Goal: Information Seeking & Learning: Get advice/opinions

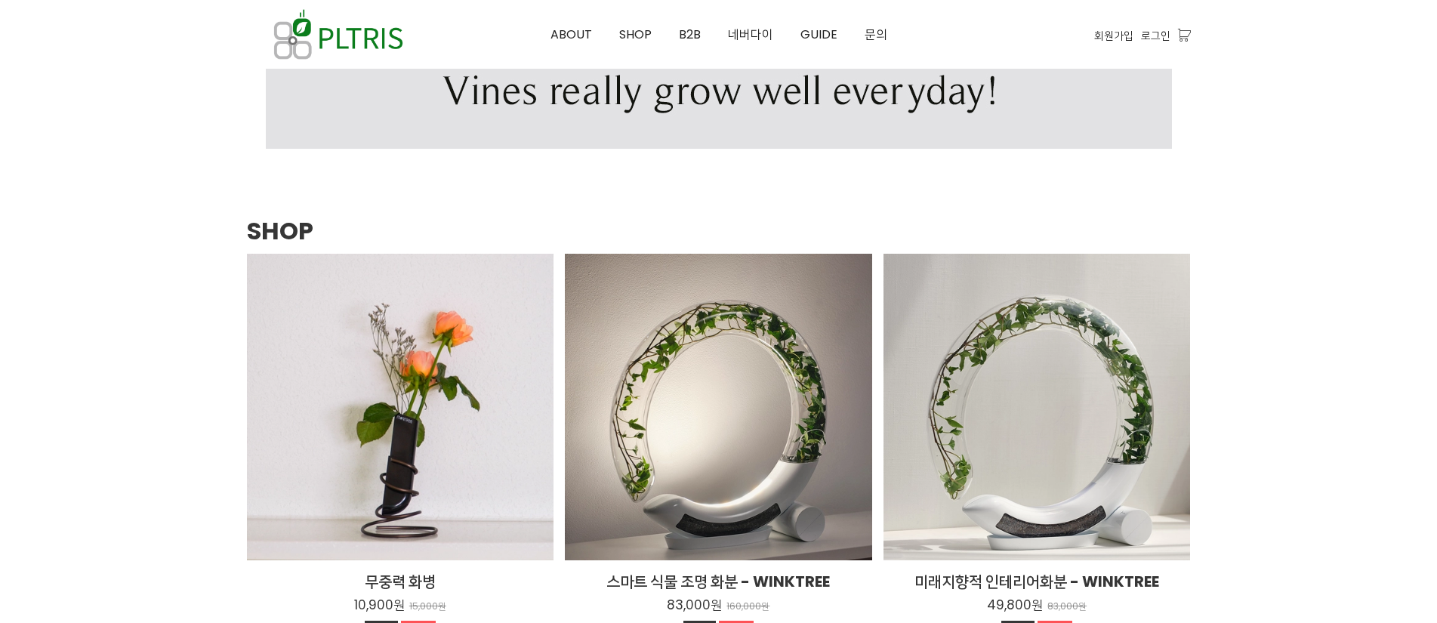
scroll to position [1963, 0]
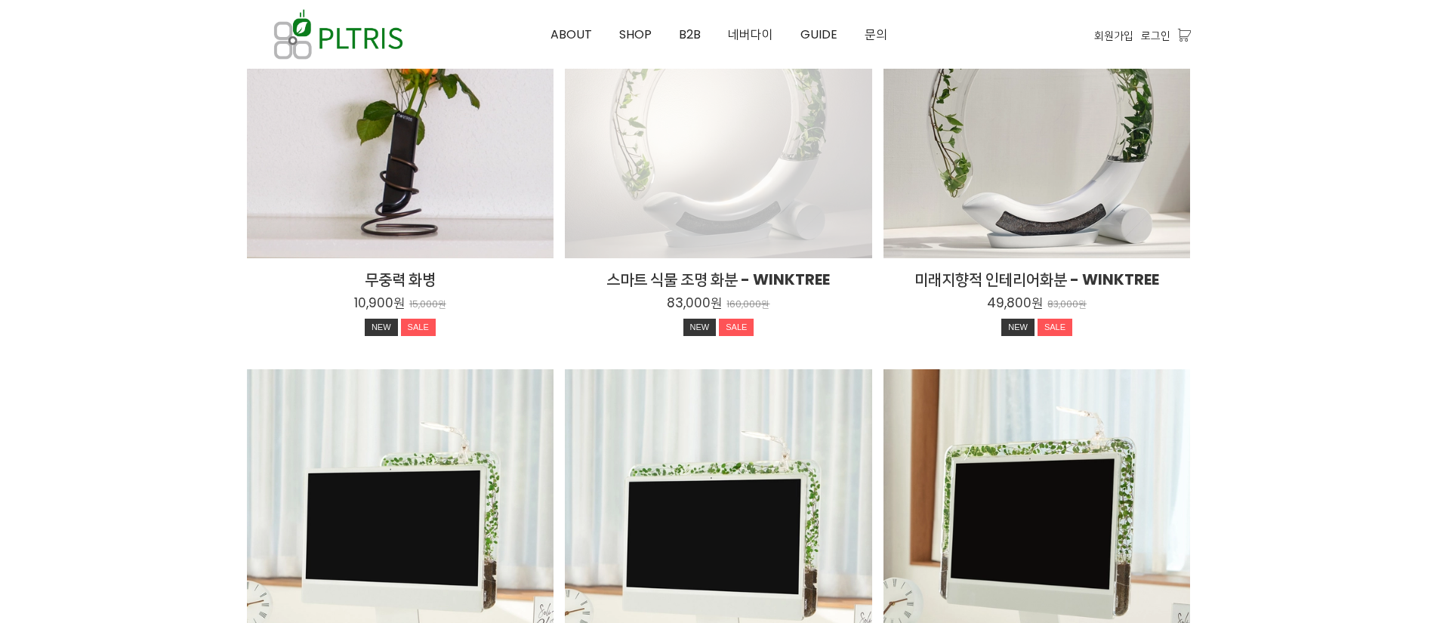
scroll to position [2341, 0]
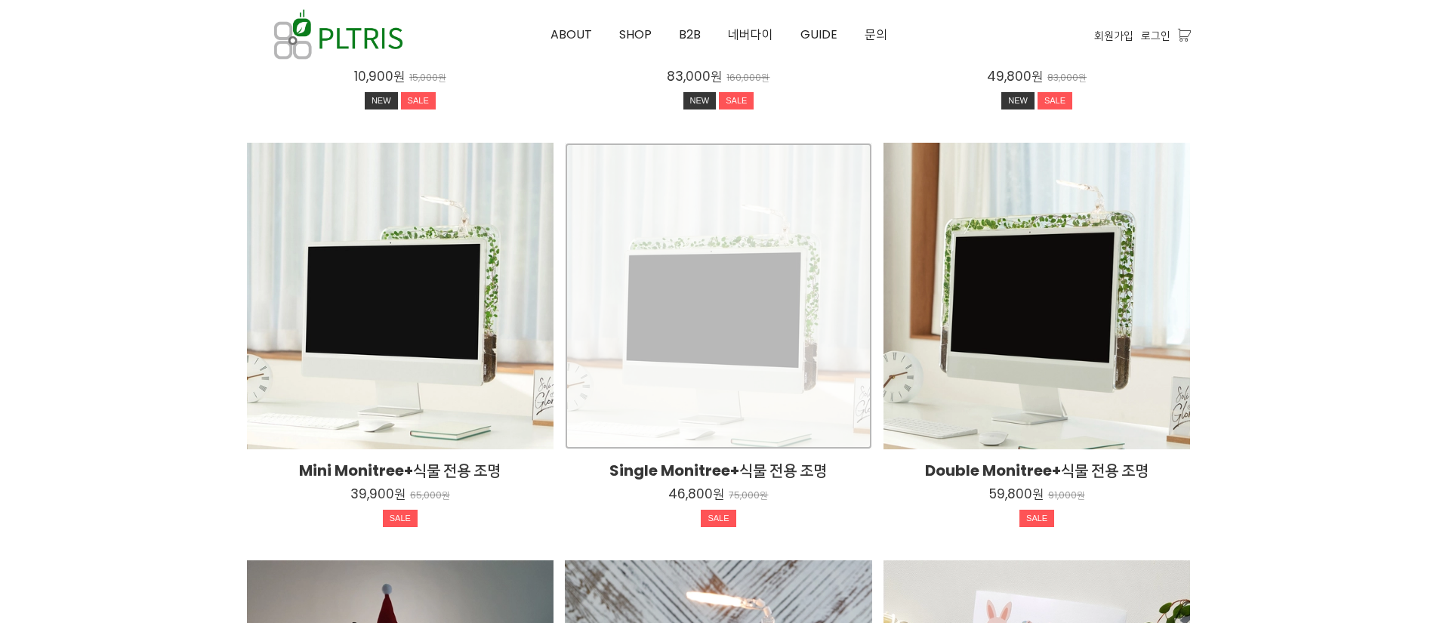
click at [655, 375] on div "Single Monitree+식물 전용 조명 46,800원 75,000원 SALE TIME SALE" at bounding box center [718, 296] width 307 height 307
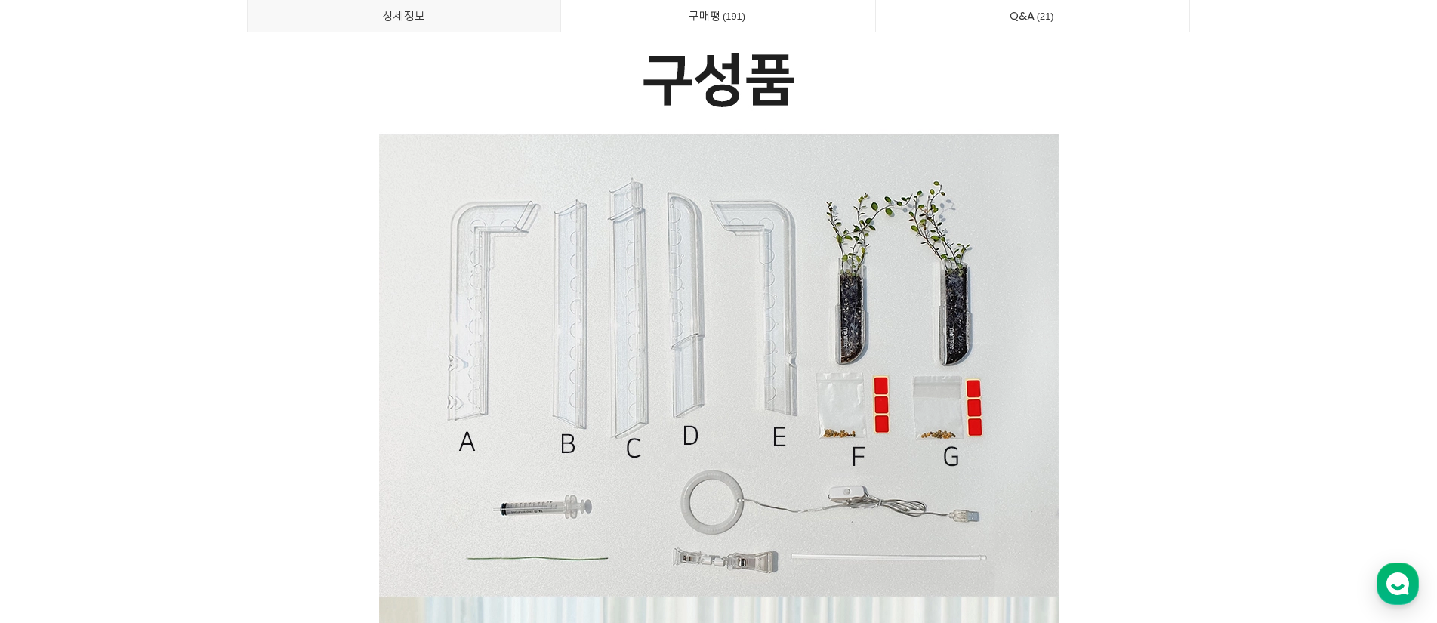
scroll to position [32091, 0]
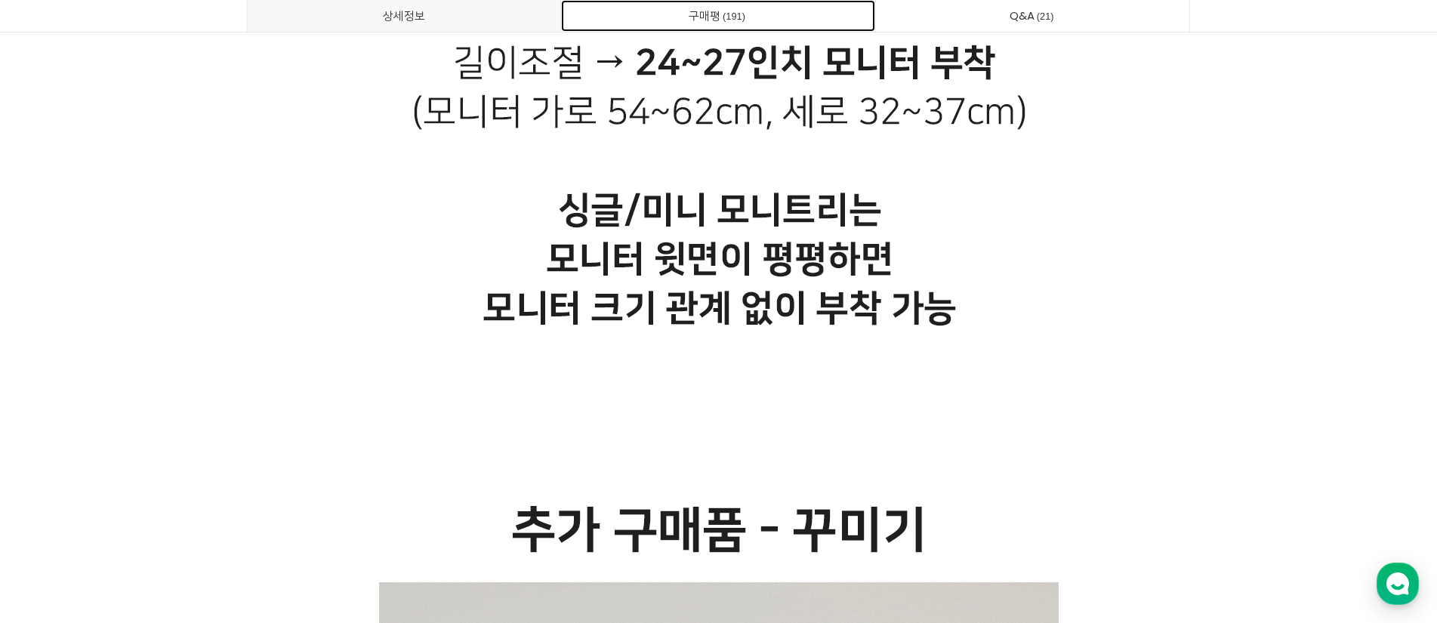
click at [744, 16] on span "191" at bounding box center [733, 16] width 27 height 16
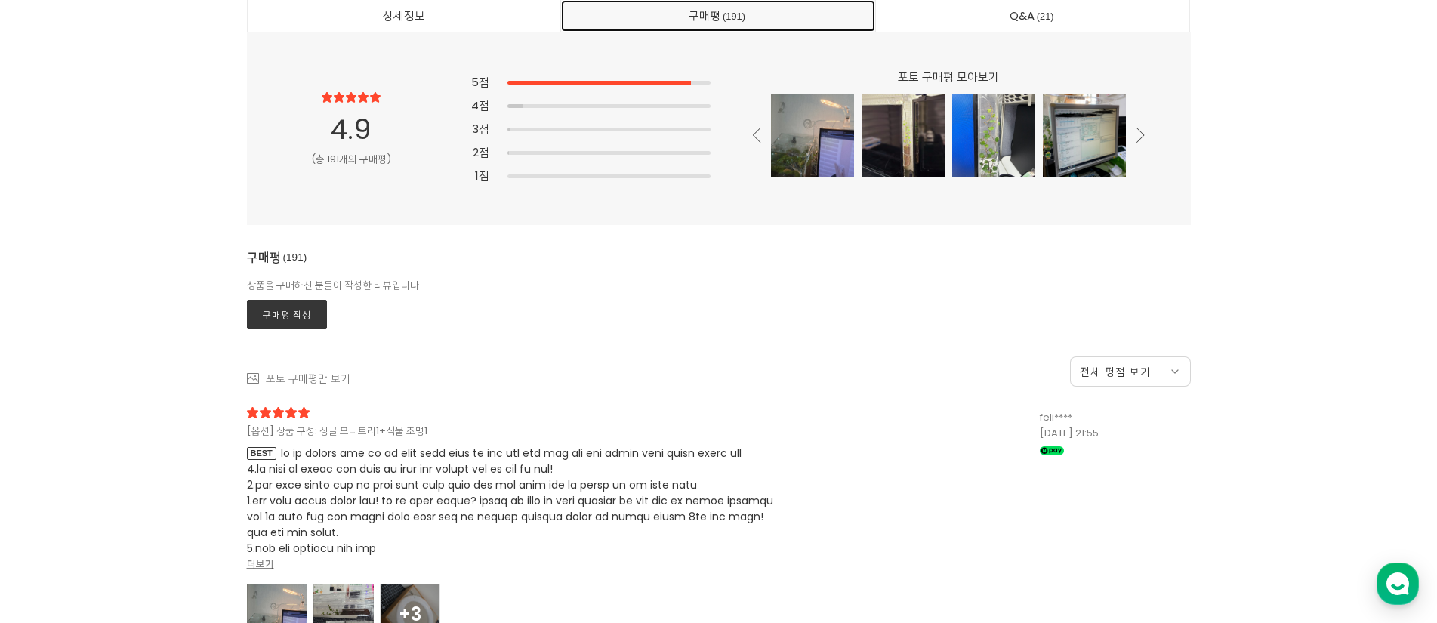
scroll to position [39797, 0]
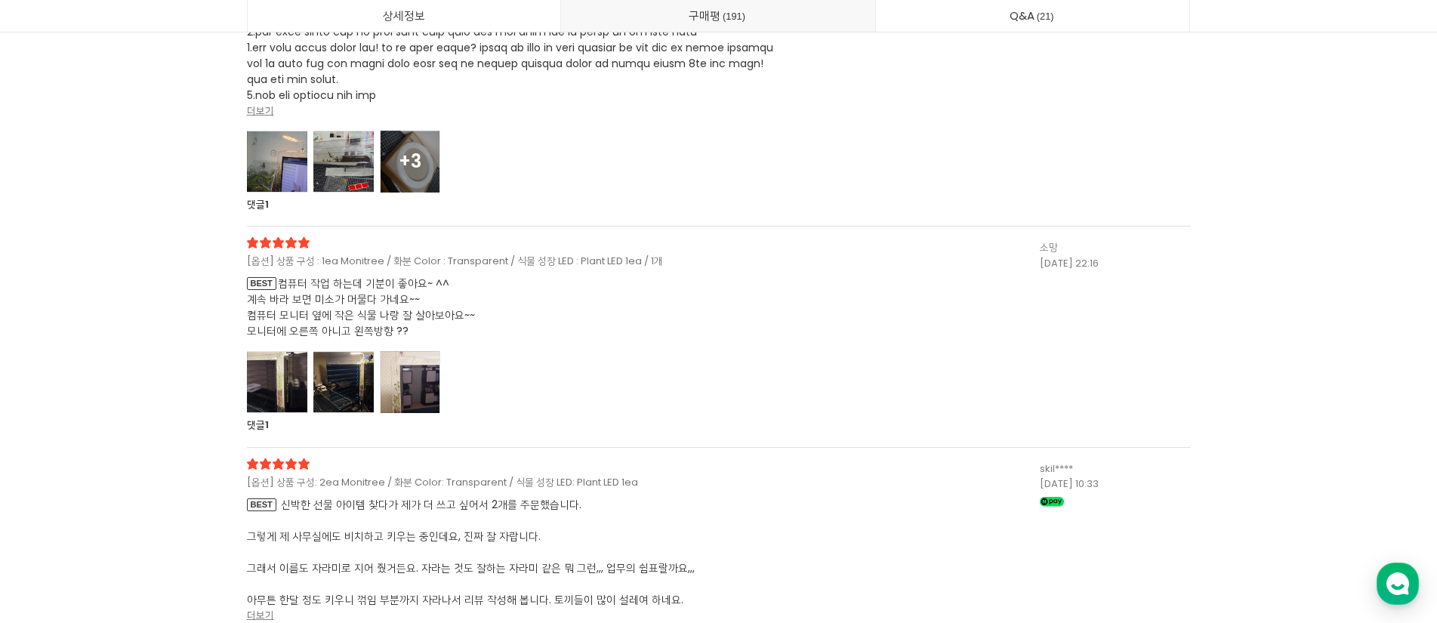
click at [418, 172] on strong "+3" at bounding box center [410, 161] width 23 height 25
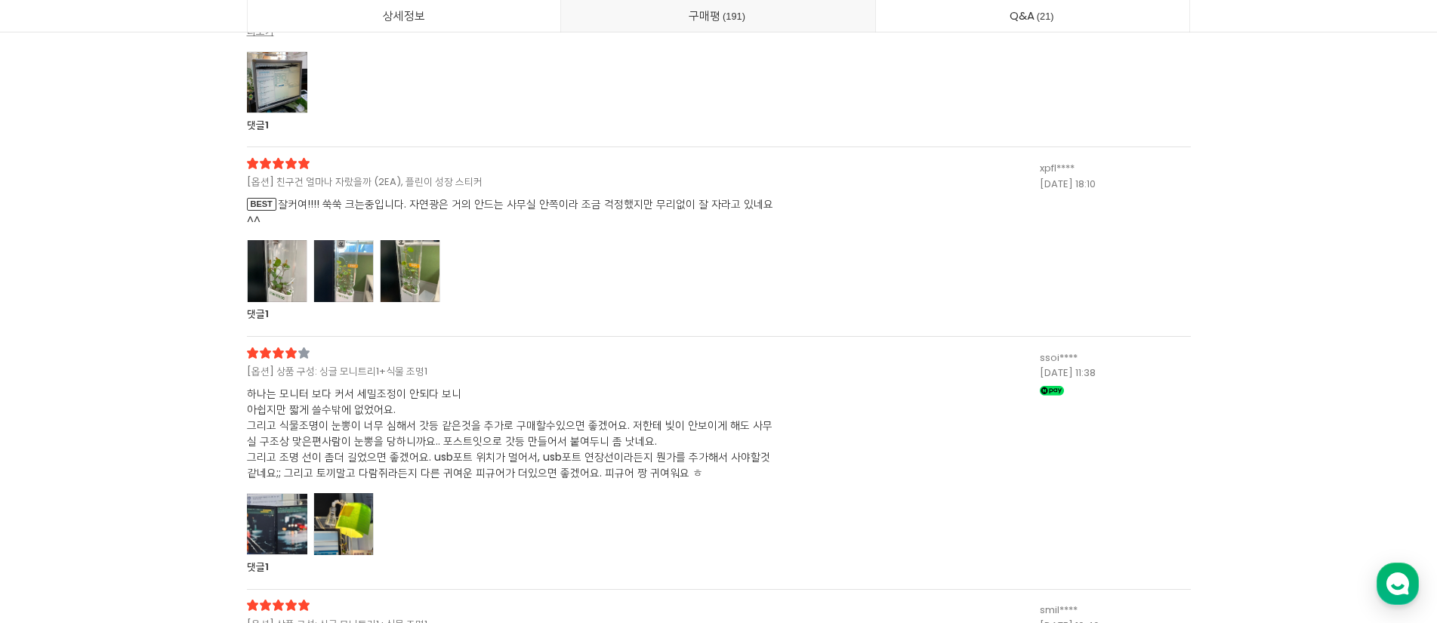
scroll to position [43875, 0]
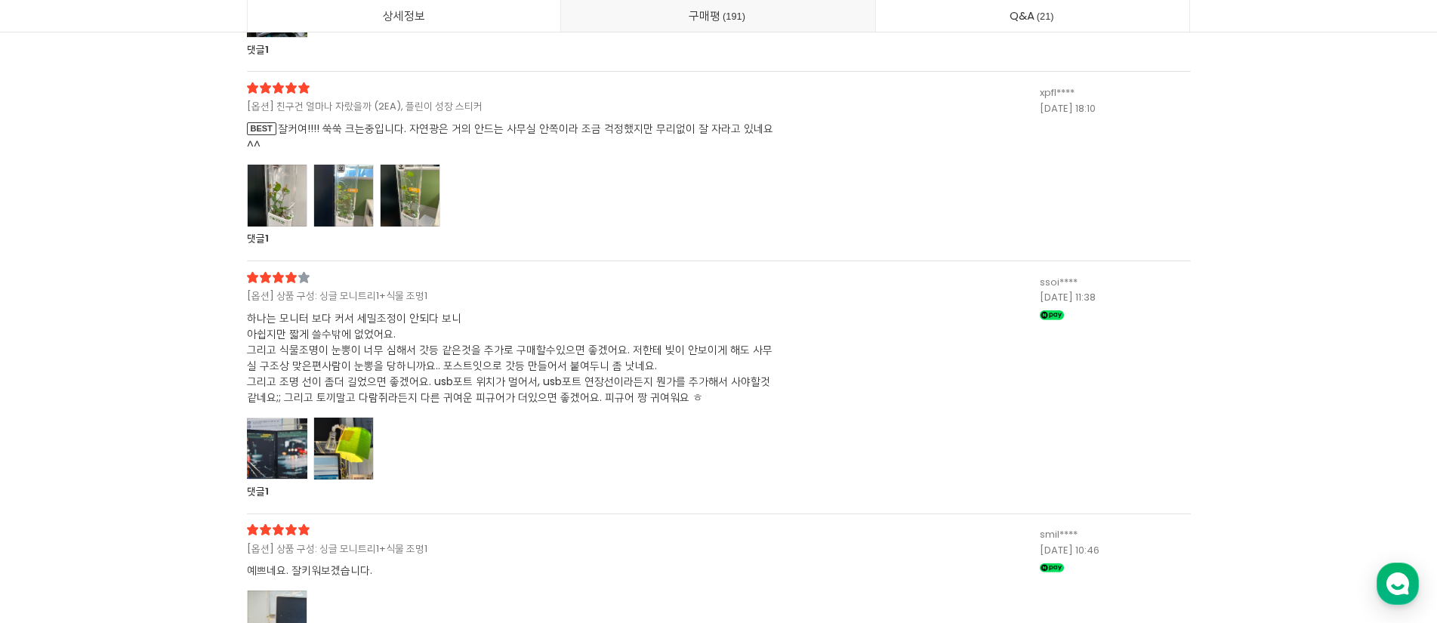
click at [406, 227] on div at bounding box center [410, 196] width 60 height 62
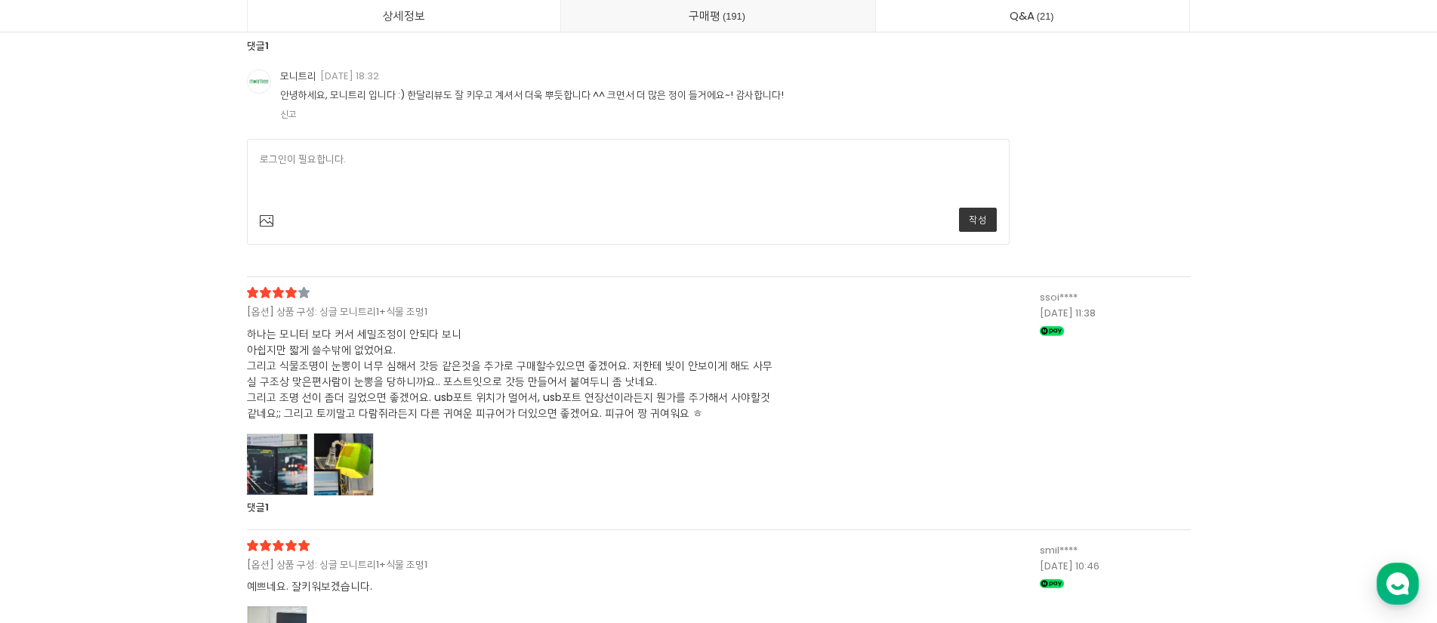
scroll to position [45839, 0]
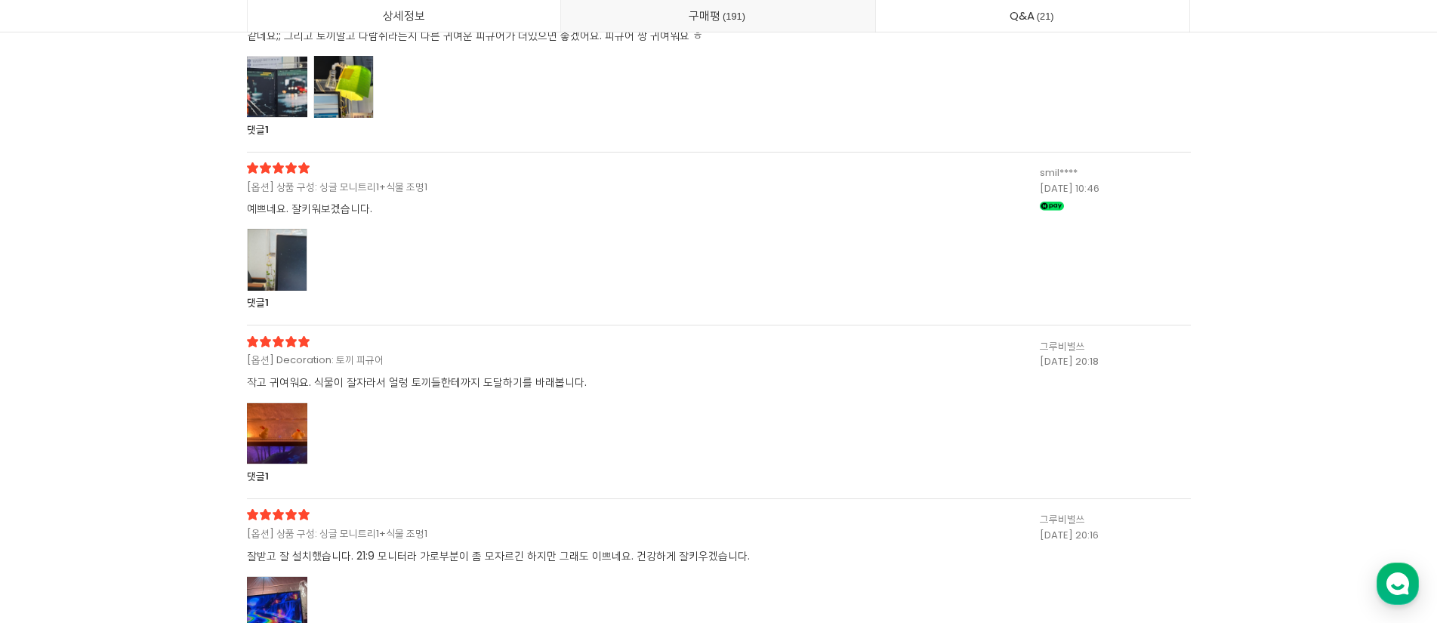
click at [334, 118] on div at bounding box center [343, 87] width 60 height 62
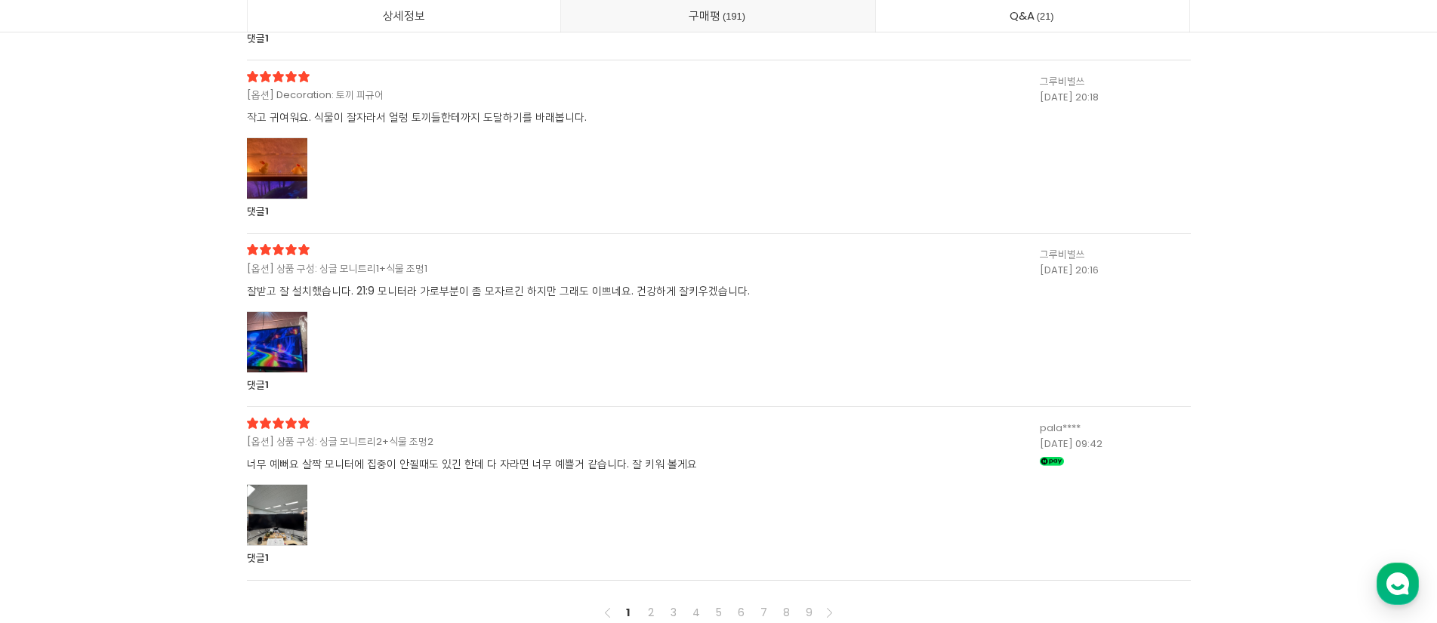
scroll to position [47349, 0]
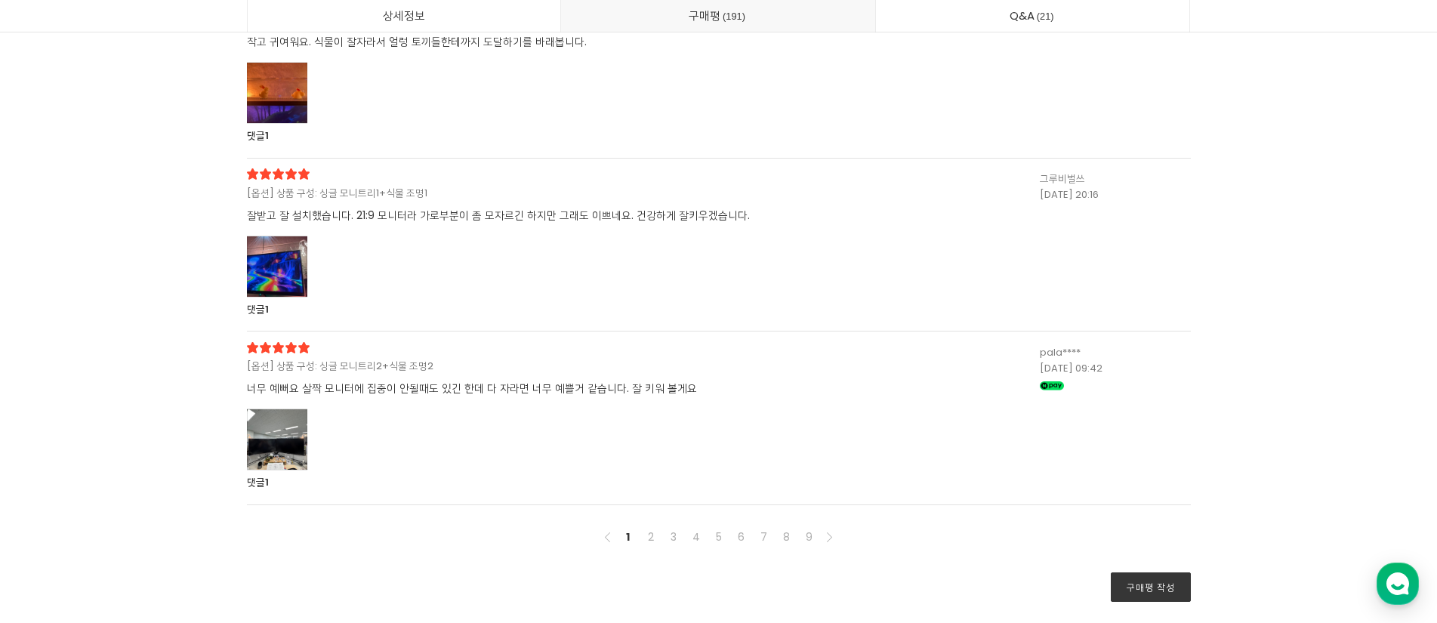
click at [288, 470] on div at bounding box center [277, 439] width 60 height 62
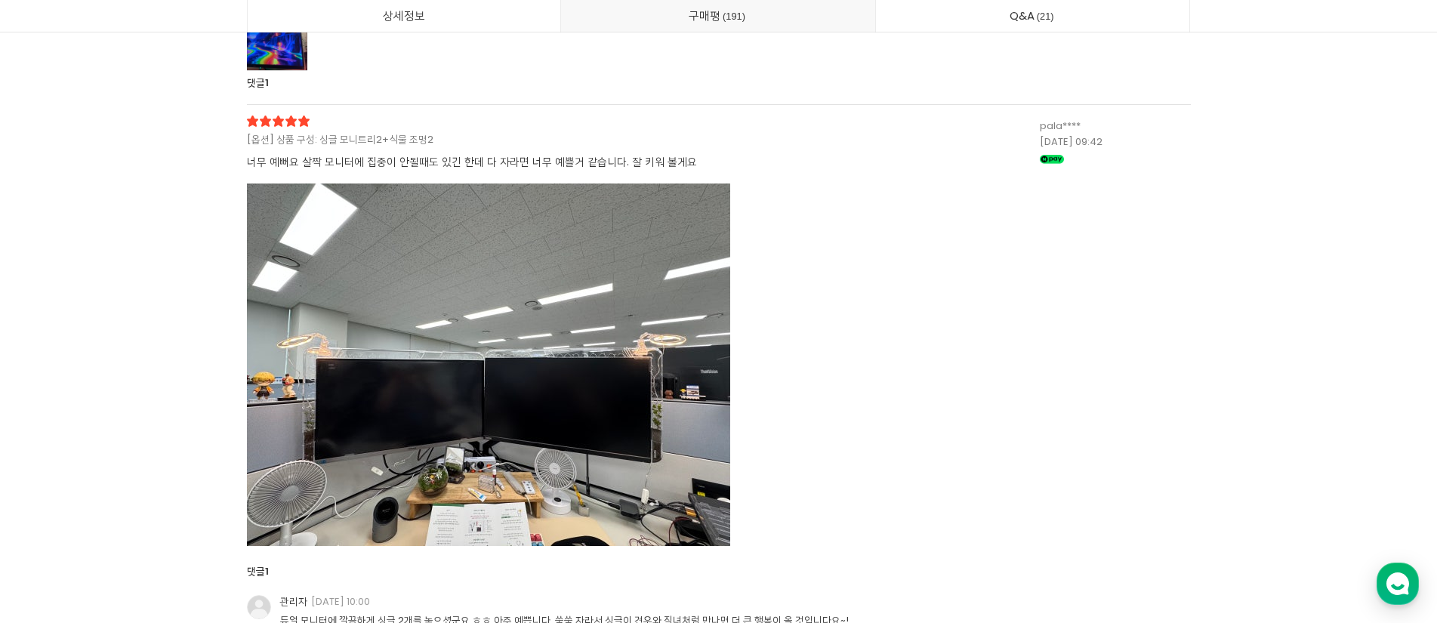
scroll to position [47727, 0]
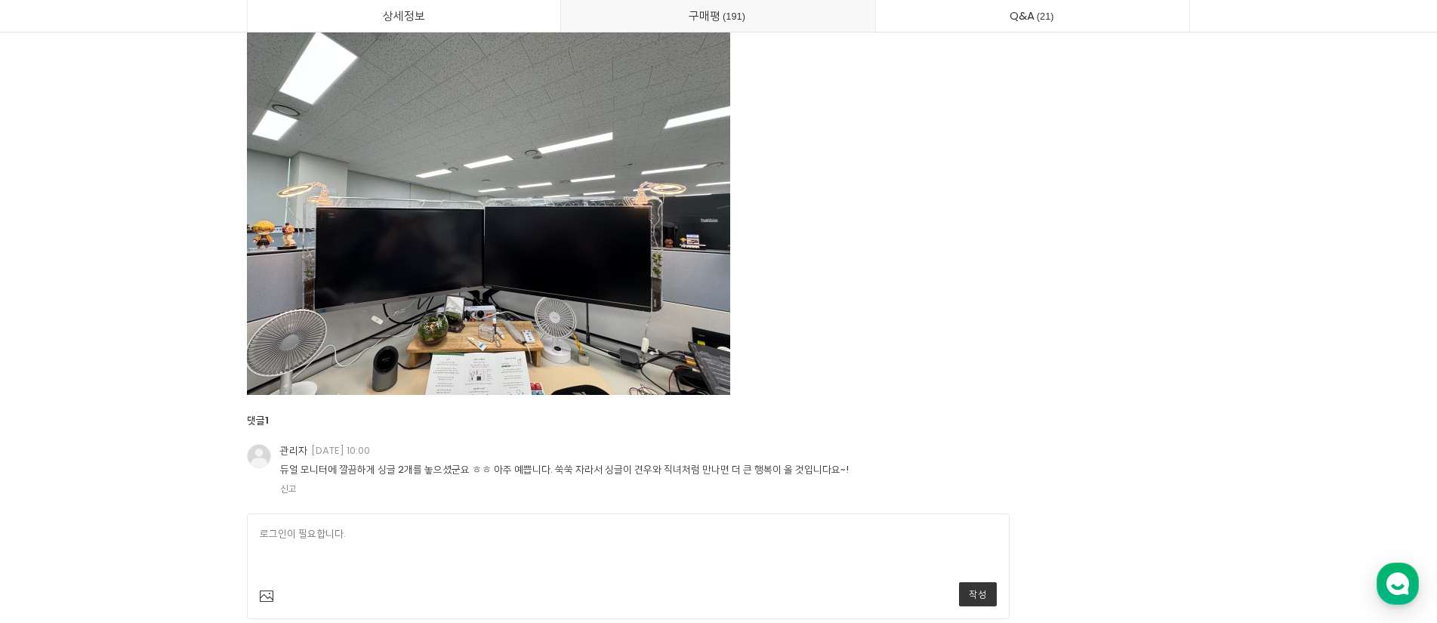
click at [578, 395] on img at bounding box center [488, 213] width 483 height 362
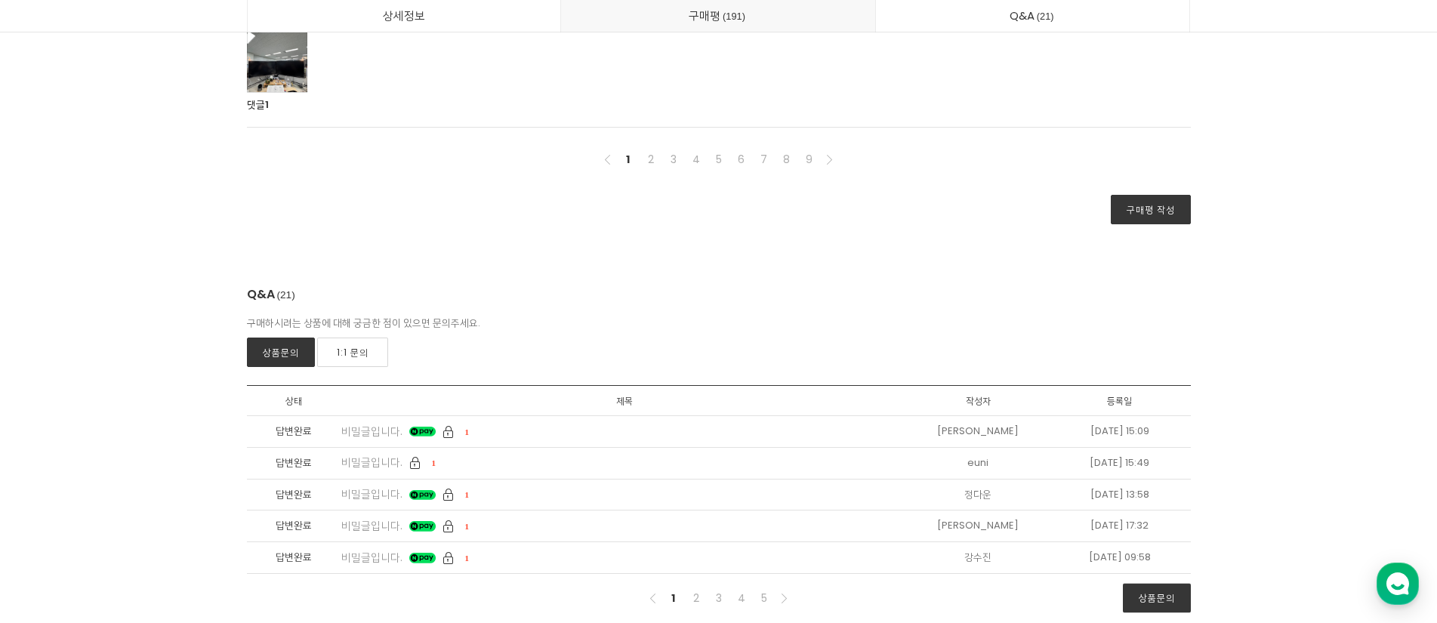
scroll to position [47349, 0]
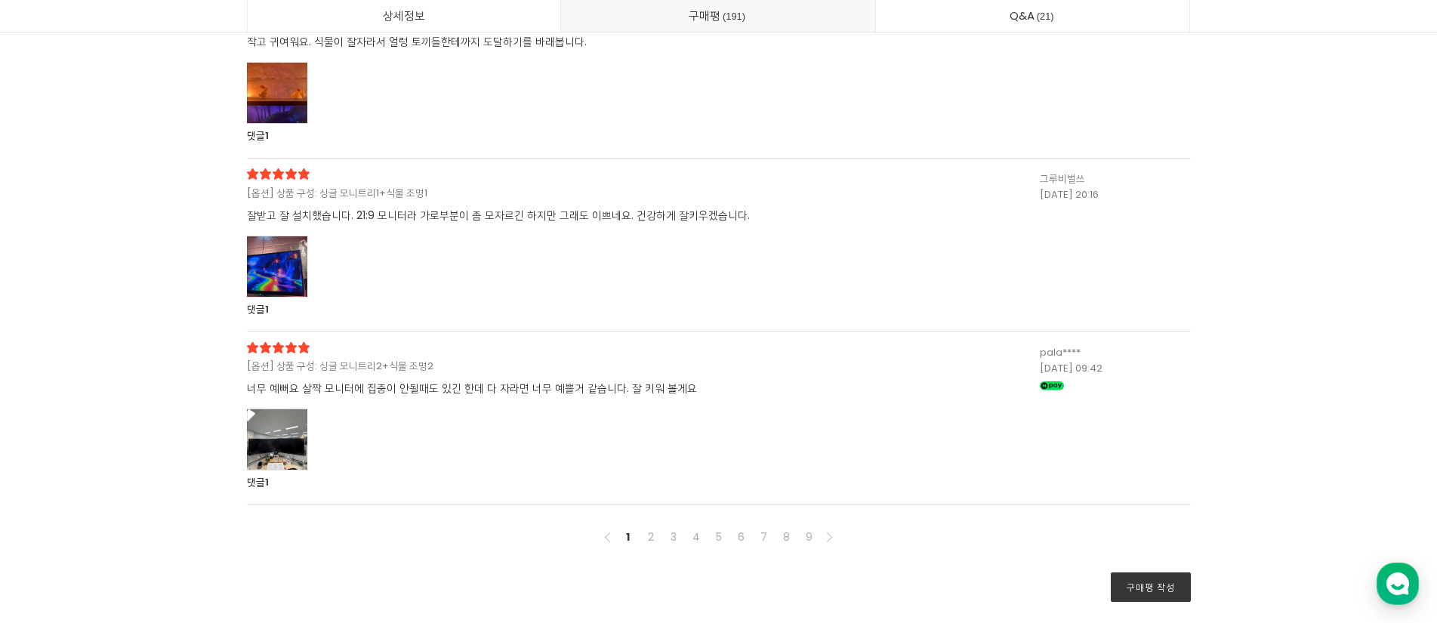
click at [320, 469] on div at bounding box center [511, 438] width 529 height 60
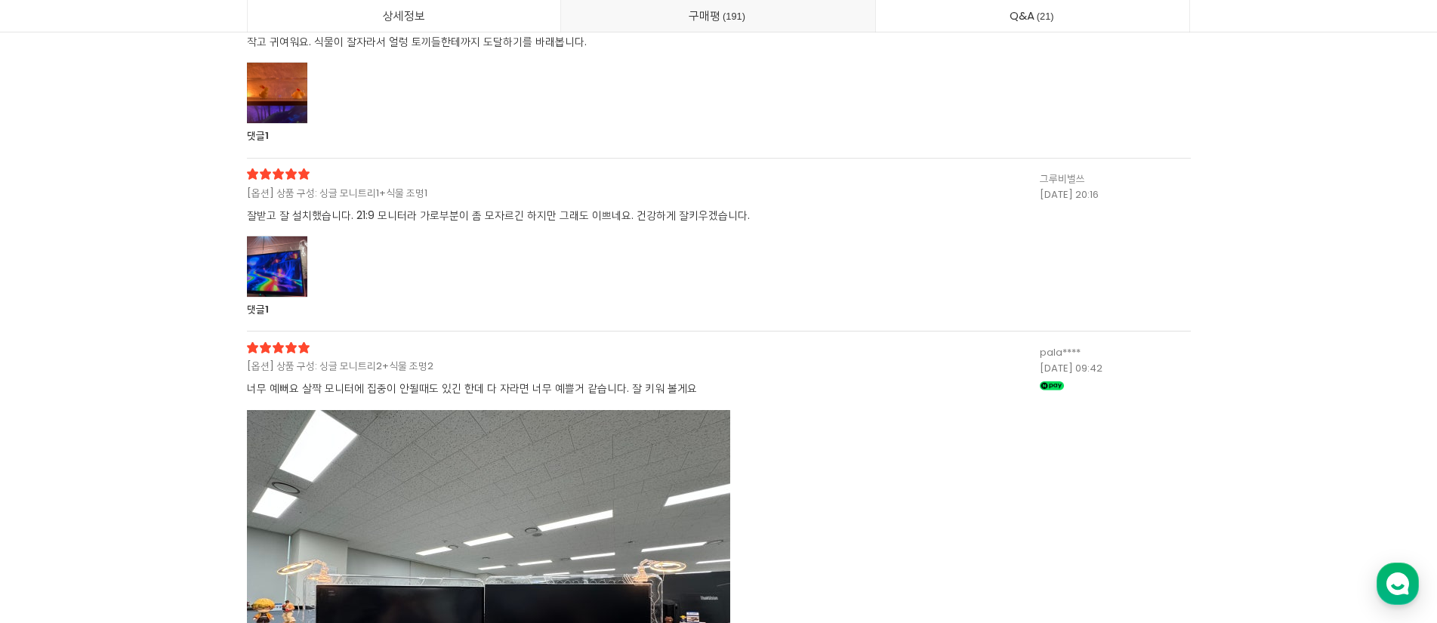
scroll to position [47727, 0]
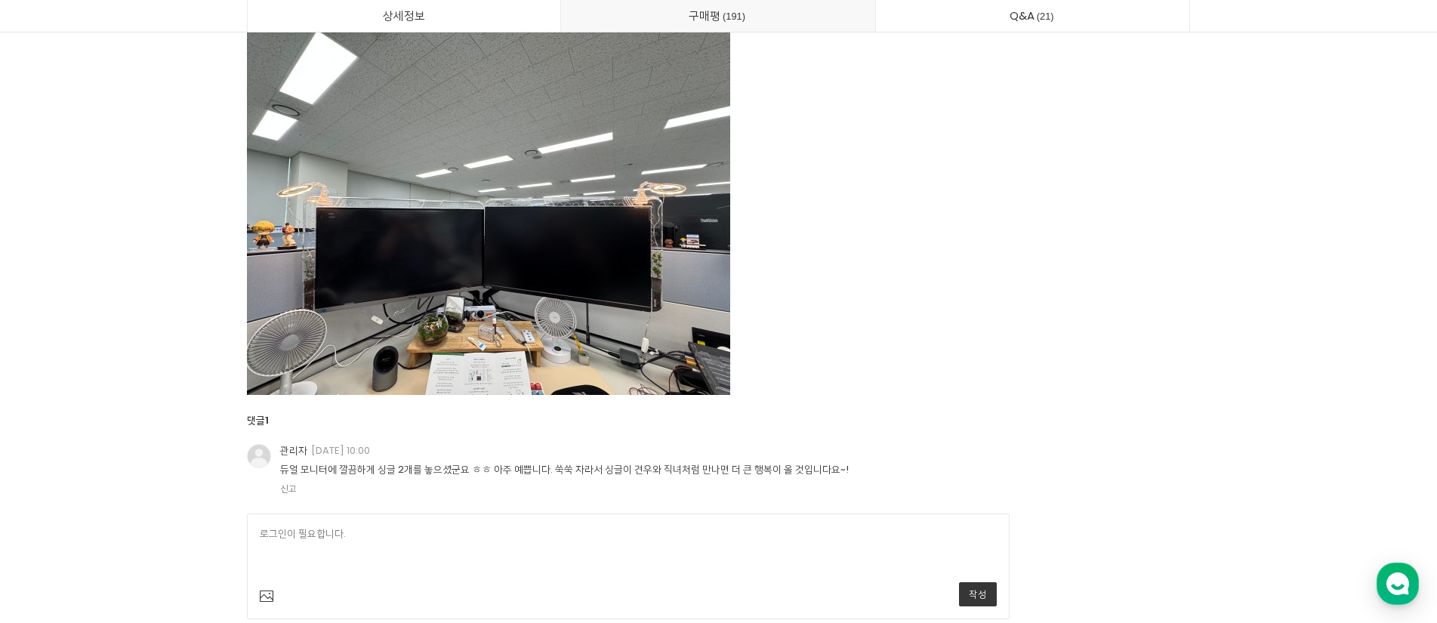
click at [556, 395] on img at bounding box center [488, 213] width 483 height 362
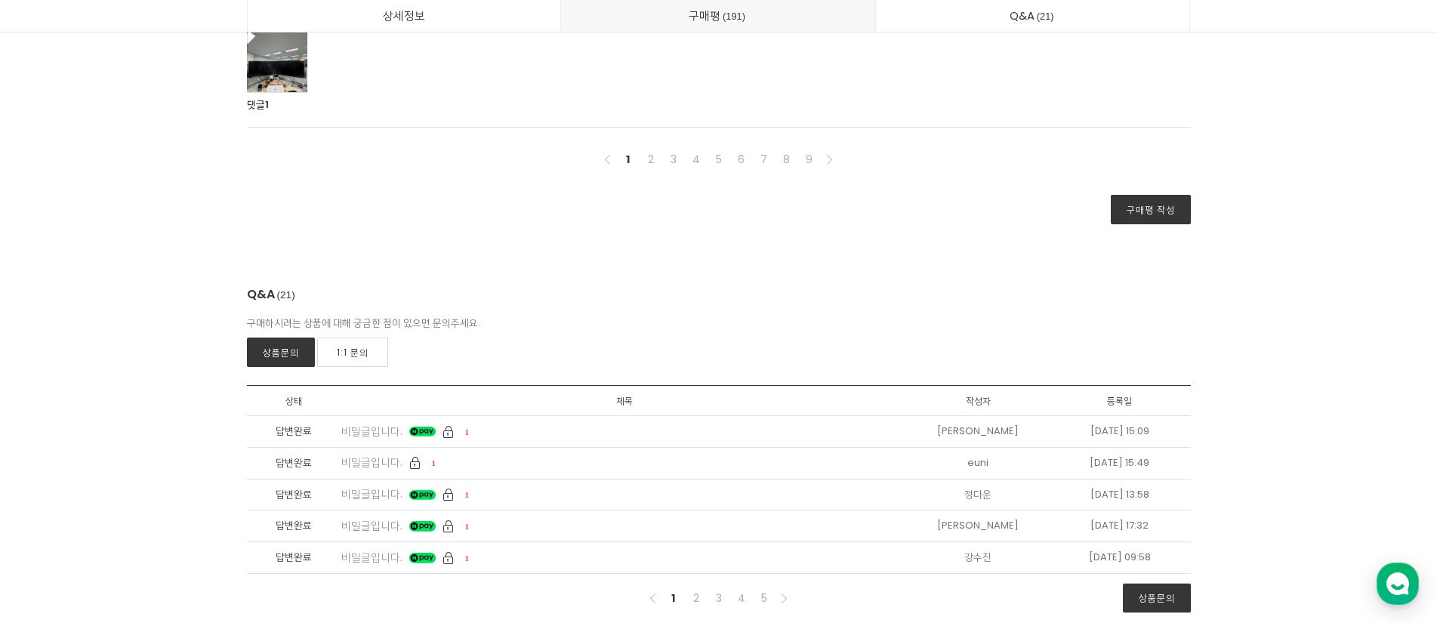
scroll to position [47424, 0]
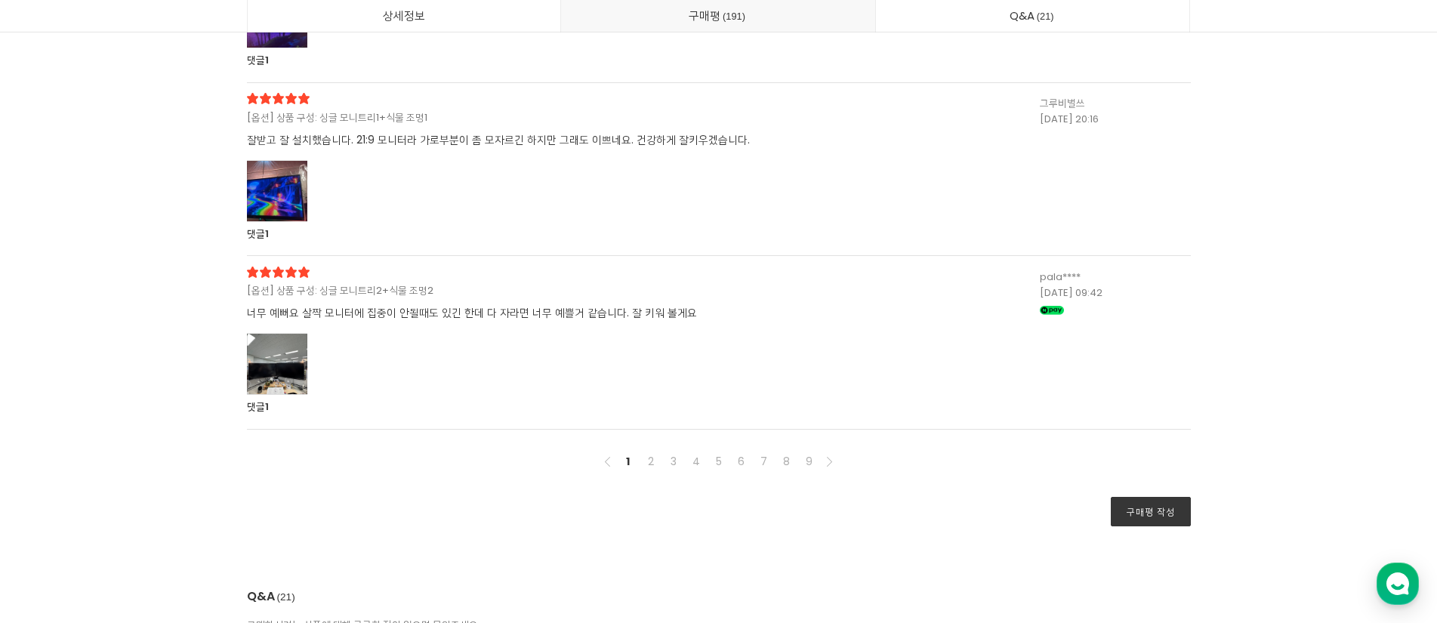
click at [289, 395] on div at bounding box center [277, 364] width 60 height 62
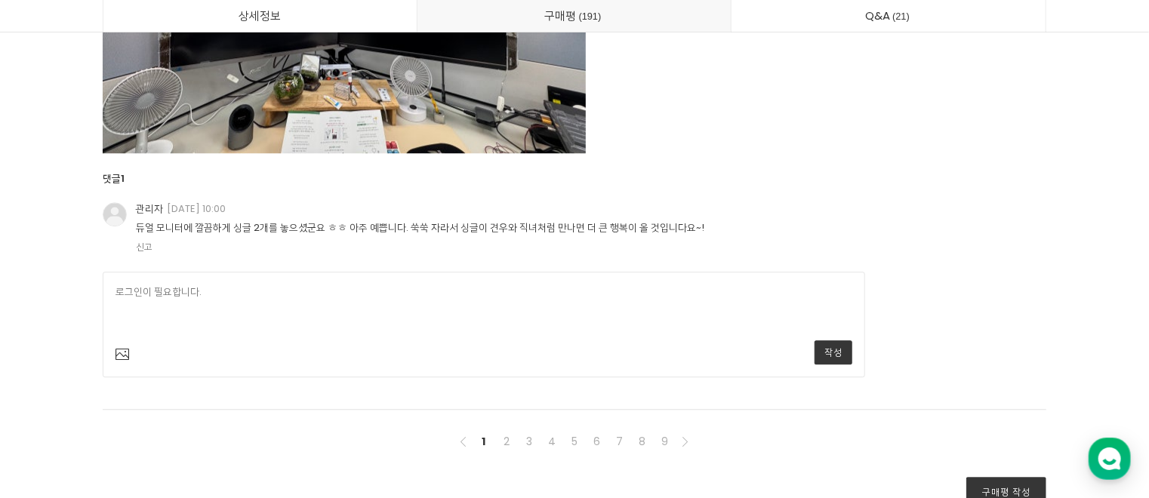
scroll to position [48029, 0]
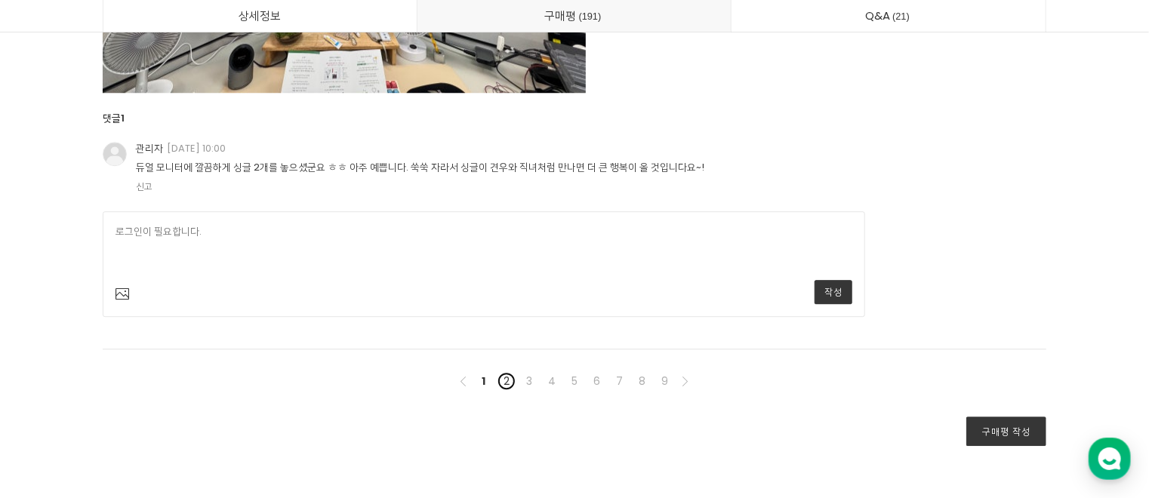
click at [513, 390] on link "2" at bounding box center [507, 381] width 18 height 18
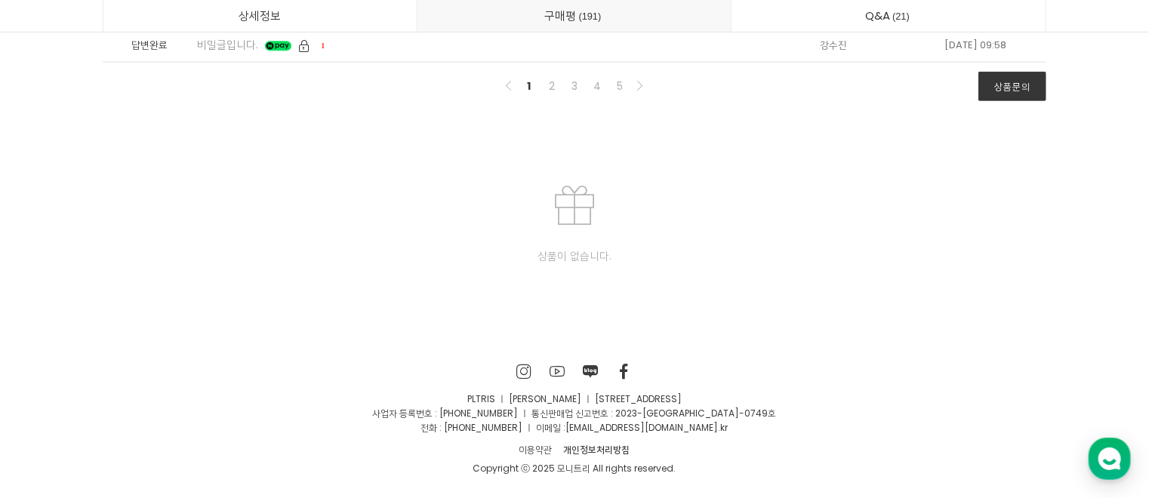
scroll to position [39590, 0]
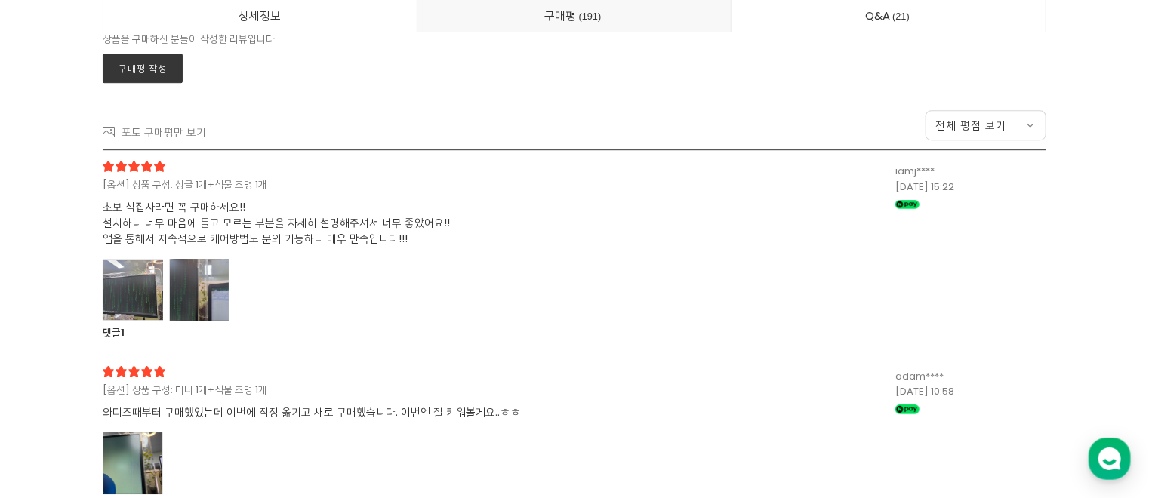
click at [223, 311] on div at bounding box center [199, 290] width 60 height 62
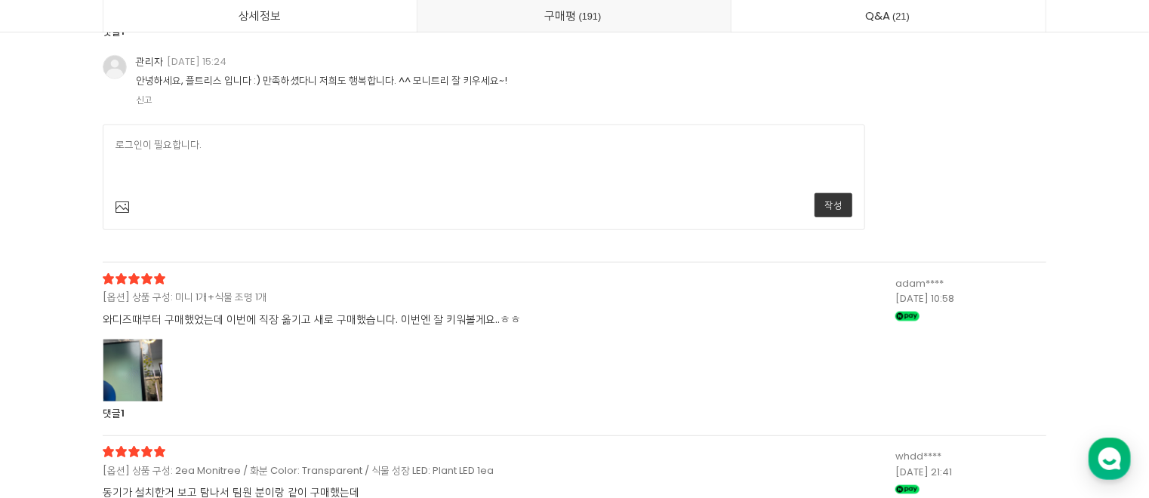
scroll to position [40919, 0]
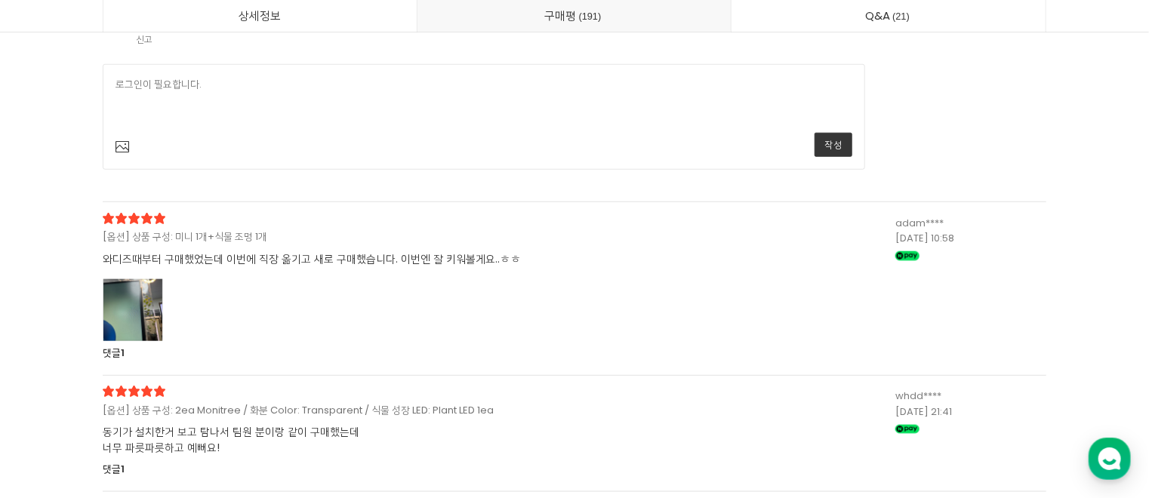
click at [135, 329] on div at bounding box center [133, 310] width 60 height 62
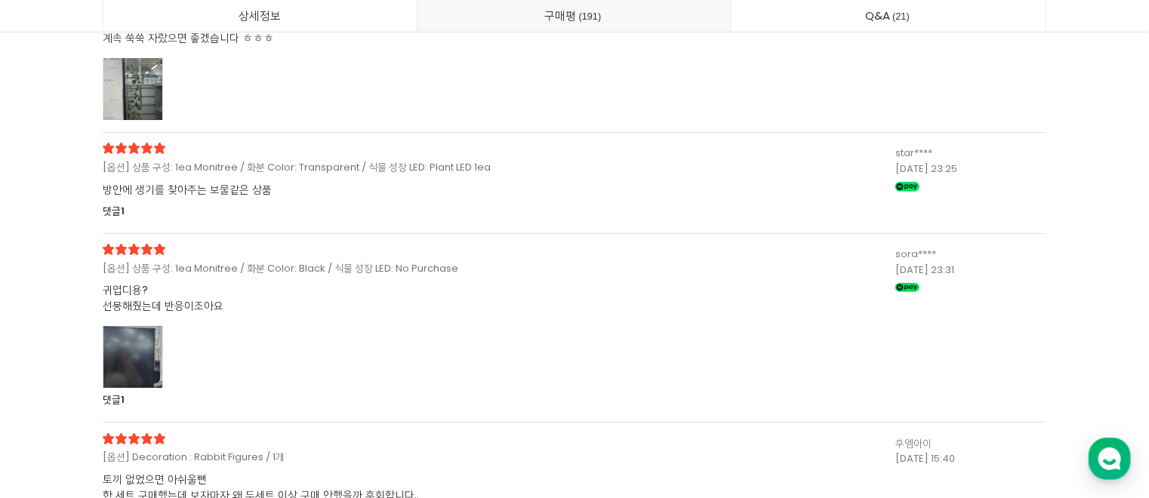
scroll to position [43154, 0]
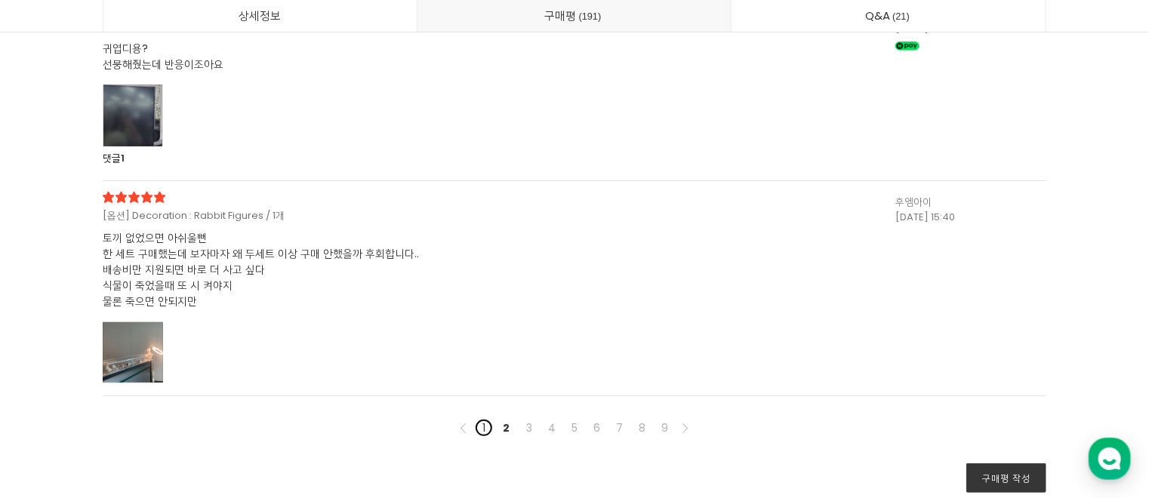
click at [491, 426] on link "1" at bounding box center [484, 428] width 18 height 18
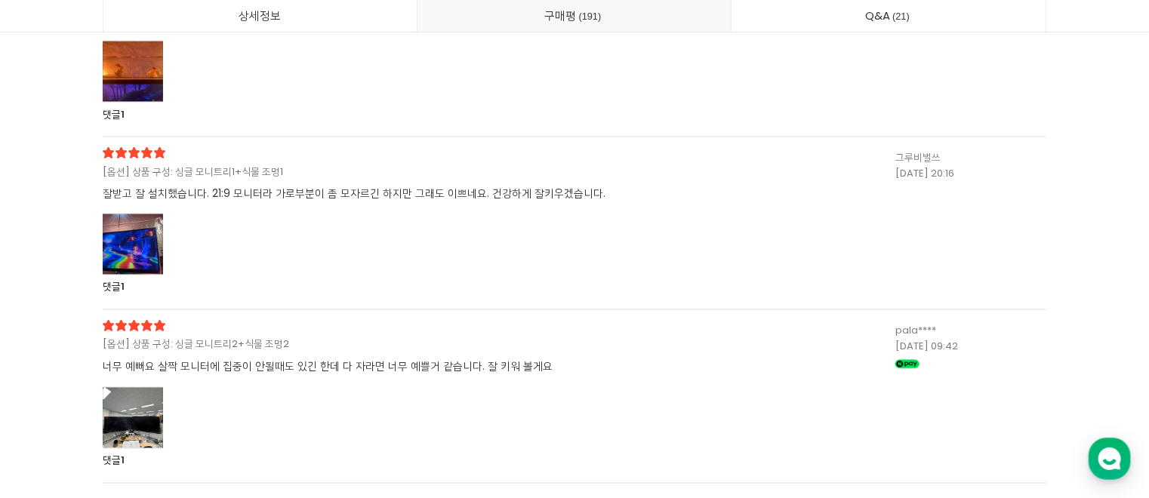
scroll to position [41524, 0]
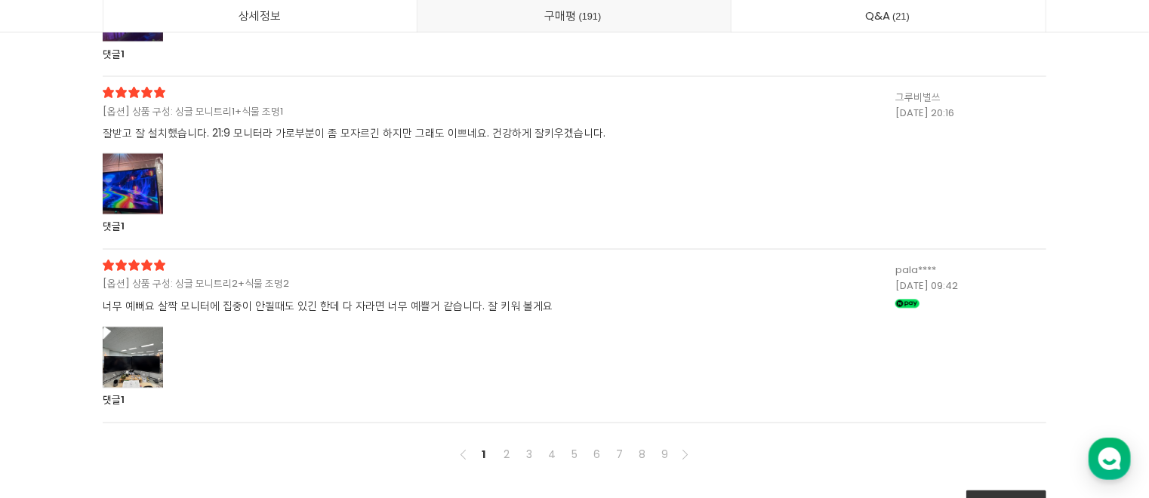
click at [137, 374] on div at bounding box center [133, 358] width 60 height 62
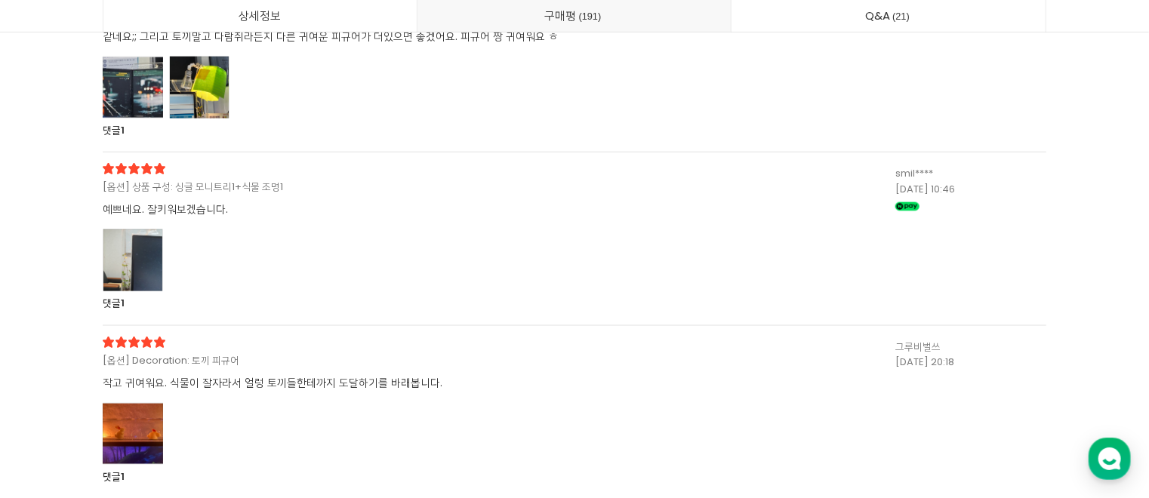
scroll to position [40799, 0]
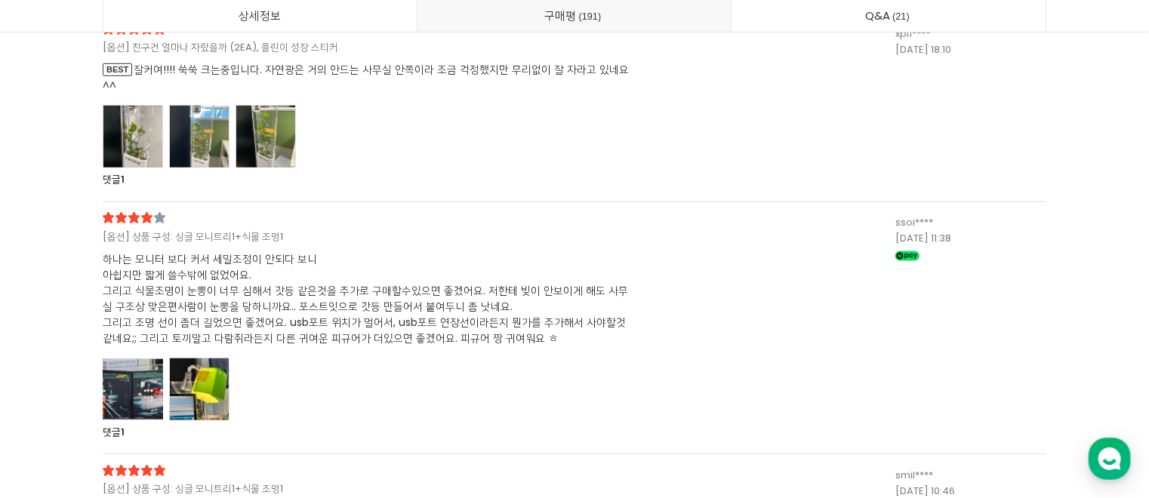
click at [285, 135] on div at bounding box center [266, 137] width 60 height 62
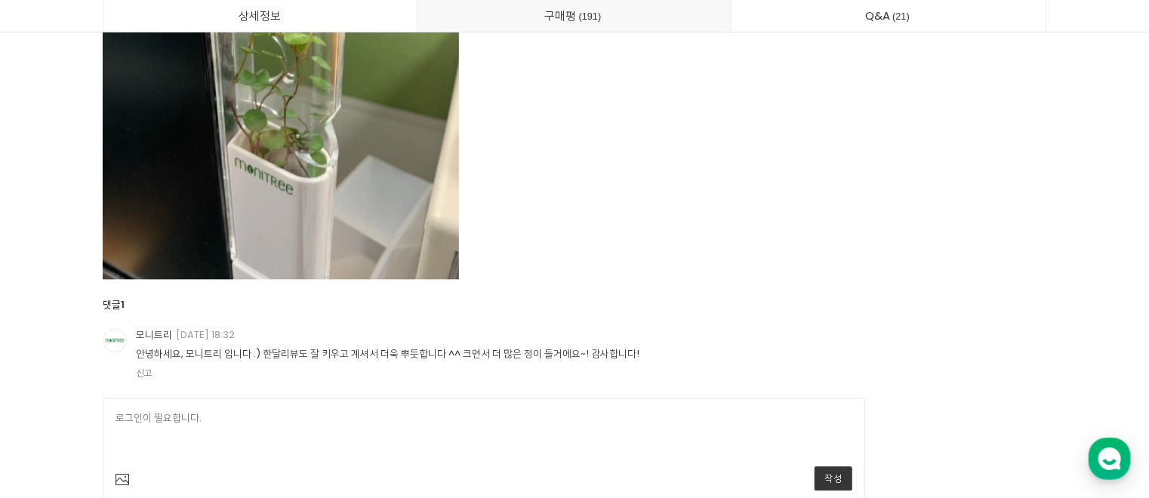
scroll to position [42550, 0]
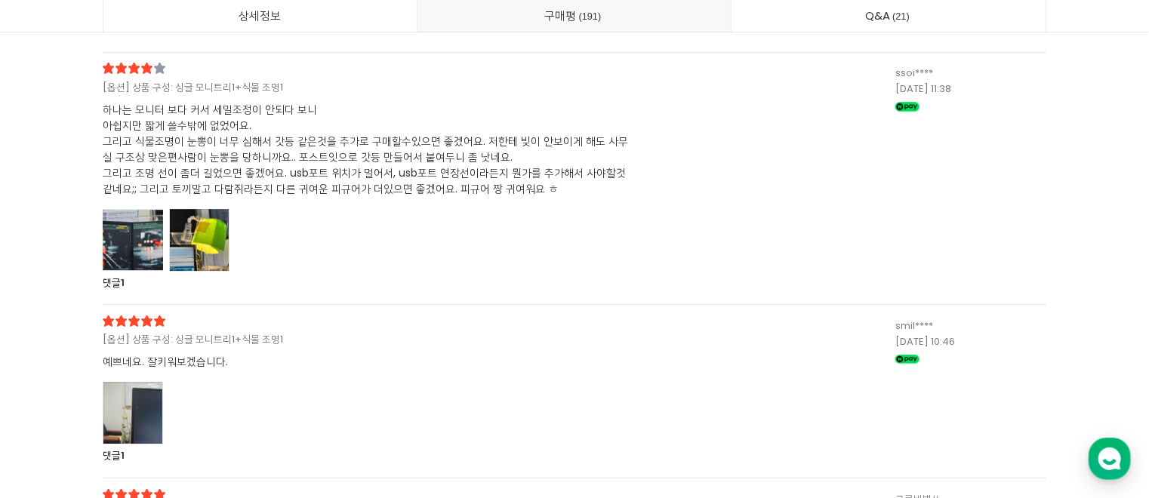
click at [113, 252] on div at bounding box center [133, 240] width 60 height 62
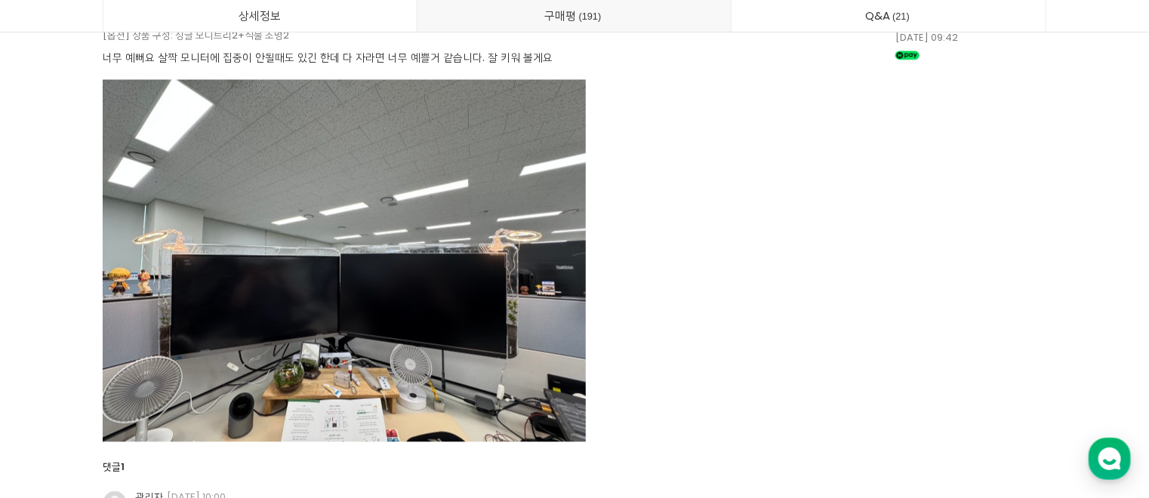
scroll to position [44906, 0]
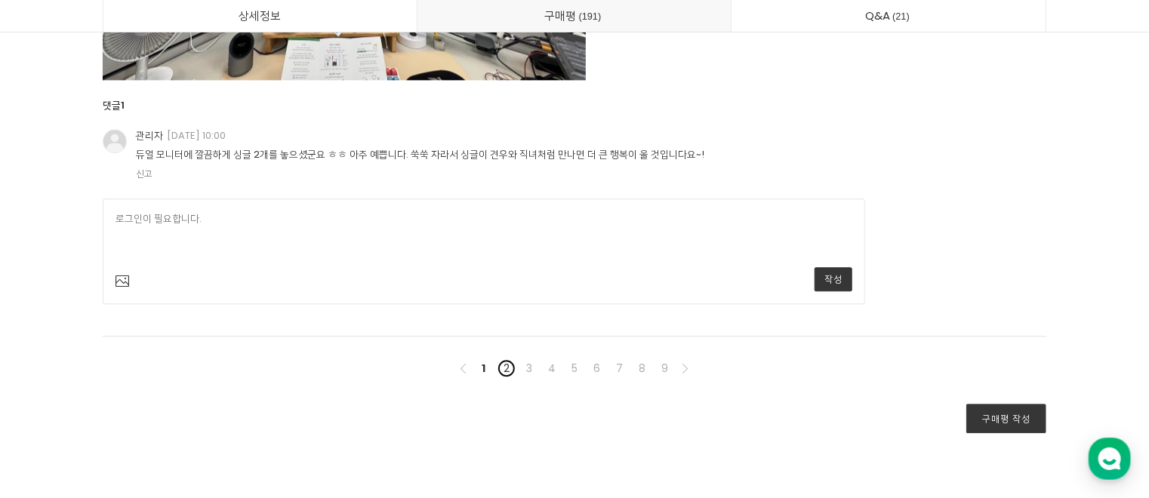
click at [507, 361] on link "2" at bounding box center [507, 368] width 18 height 18
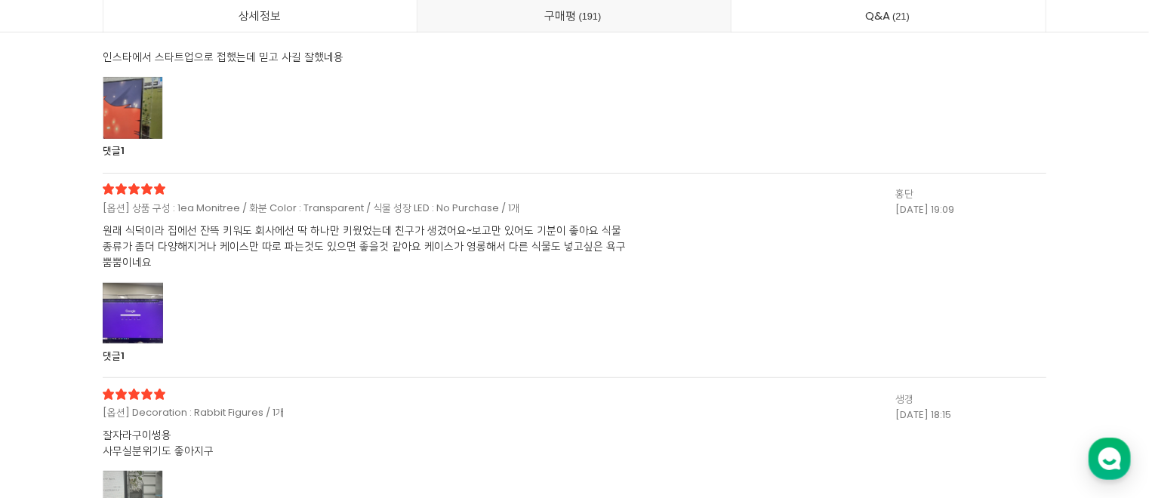
scroll to position [40497, 0]
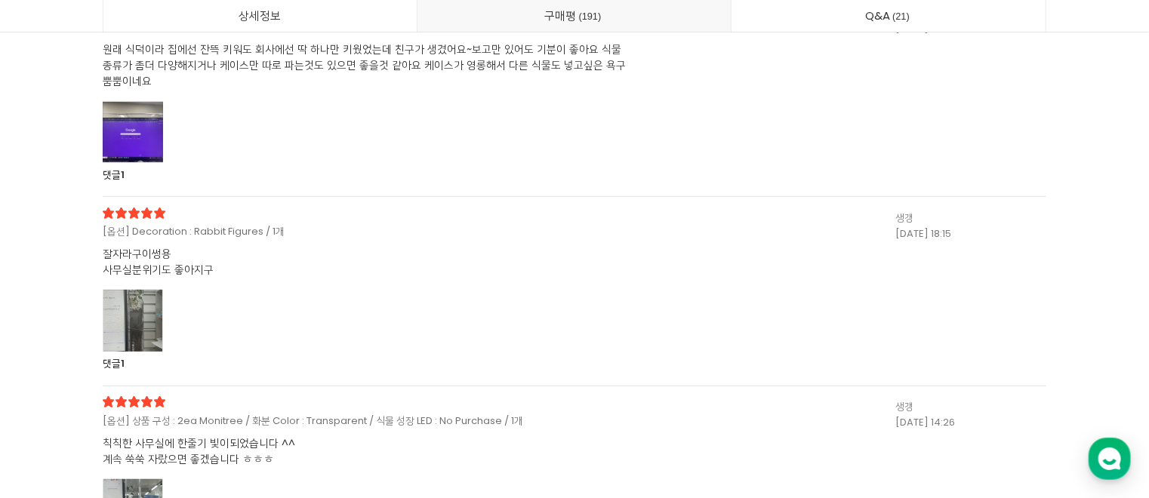
click at [147, 332] on div at bounding box center [133, 321] width 60 height 62
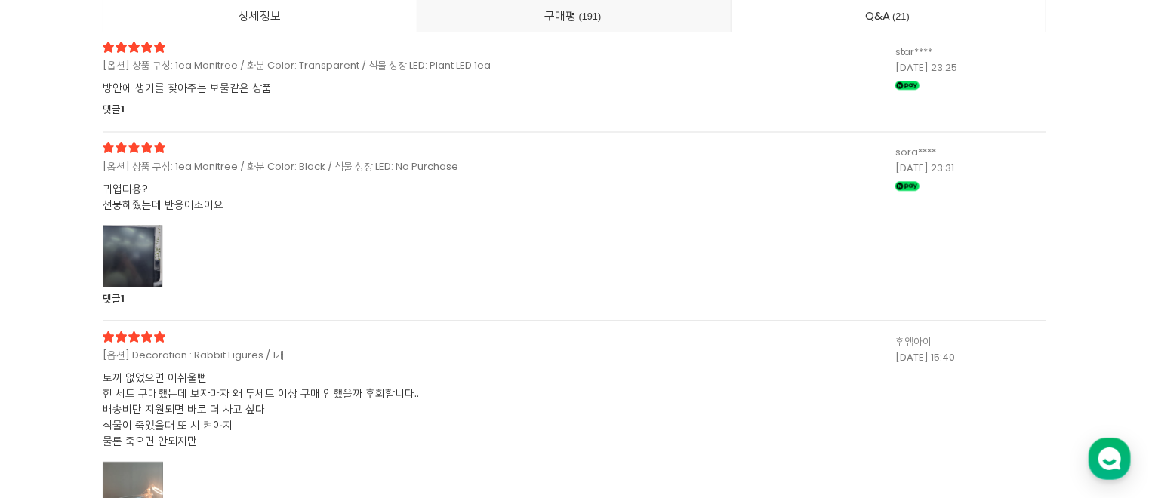
scroll to position [41946, 0]
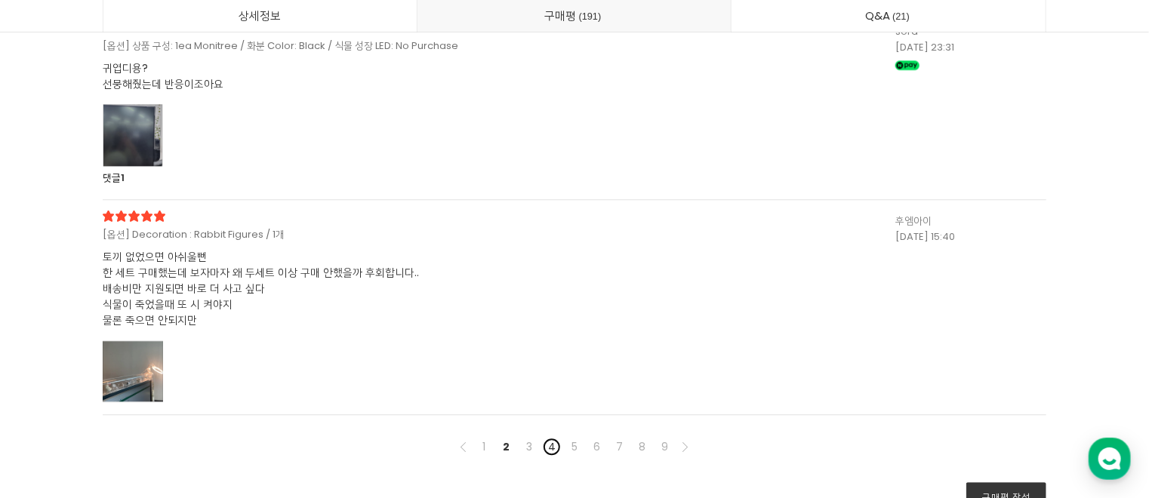
click at [547, 442] on link "4" at bounding box center [552, 447] width 18 height 18
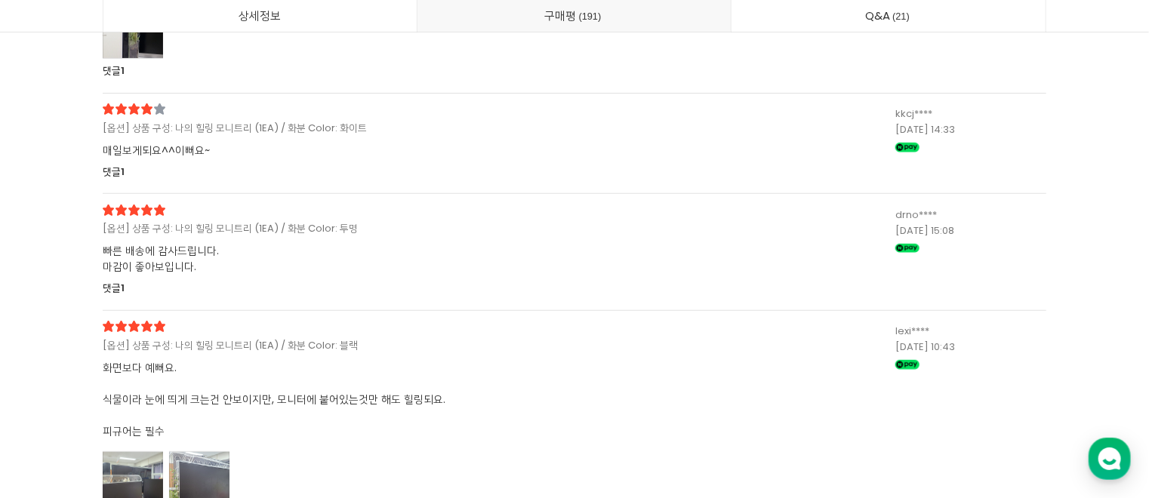
scroll to position [40497, 0]
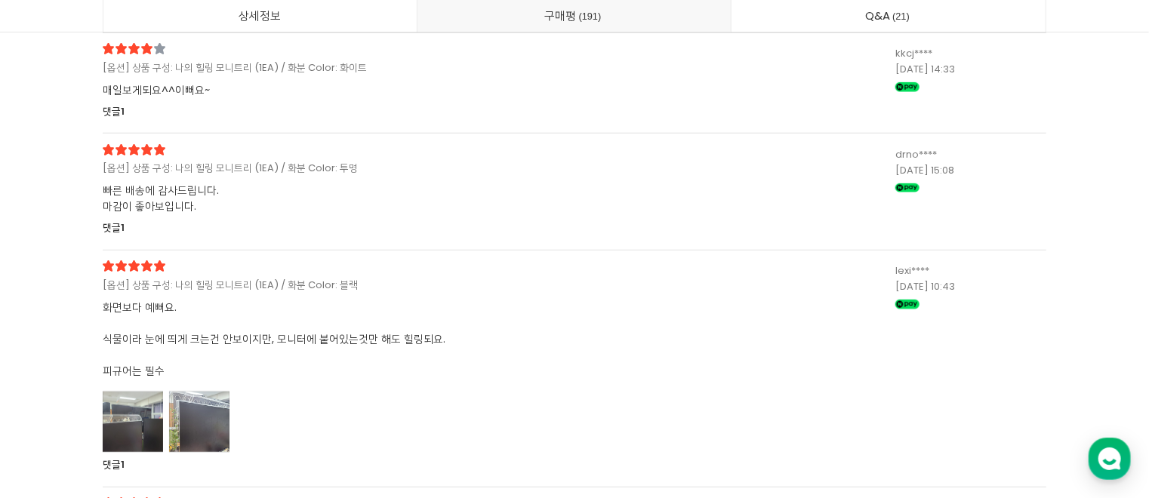
click at [149, 420] on div at bounding box center [133, 422] width 60 height 62
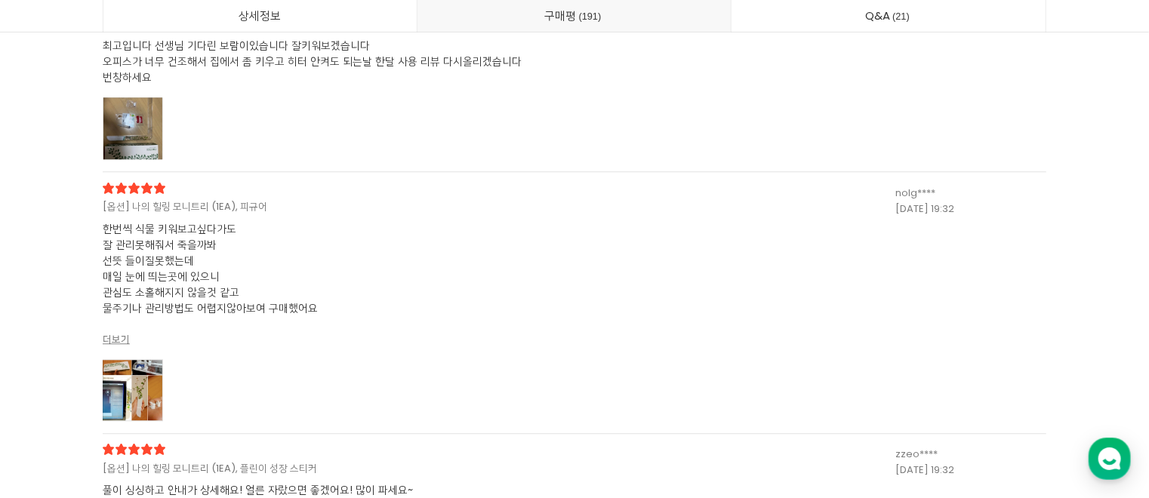
scroll to position [42248, 0]
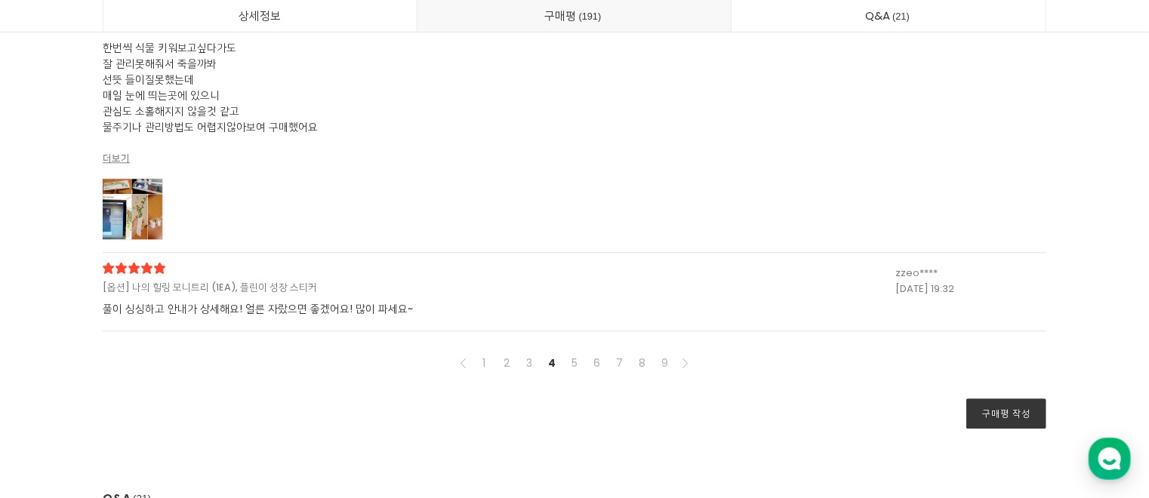
click at [134, 202] on div at bounding box center [133, 209] width 60 height 62
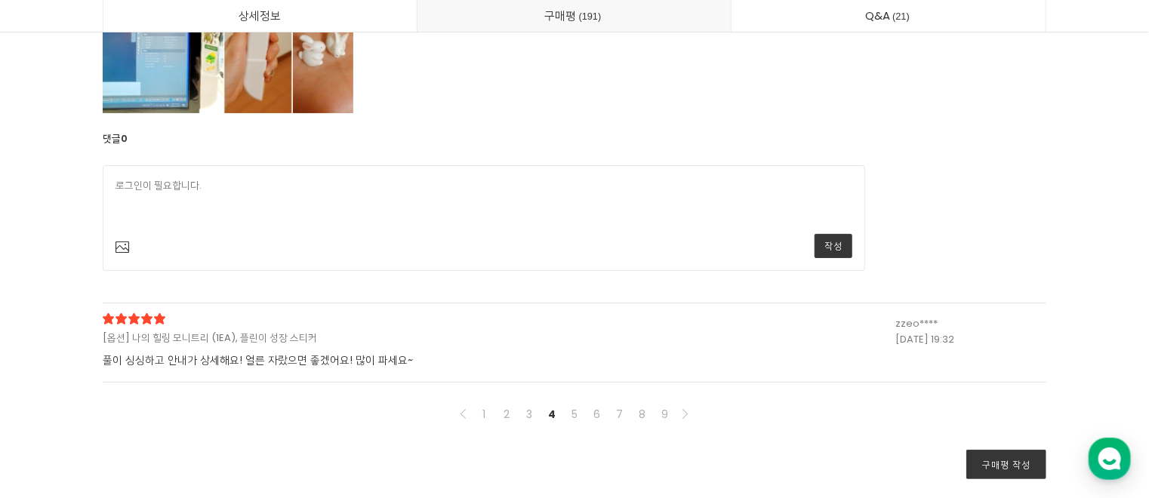
scroll to position [43275, 0]
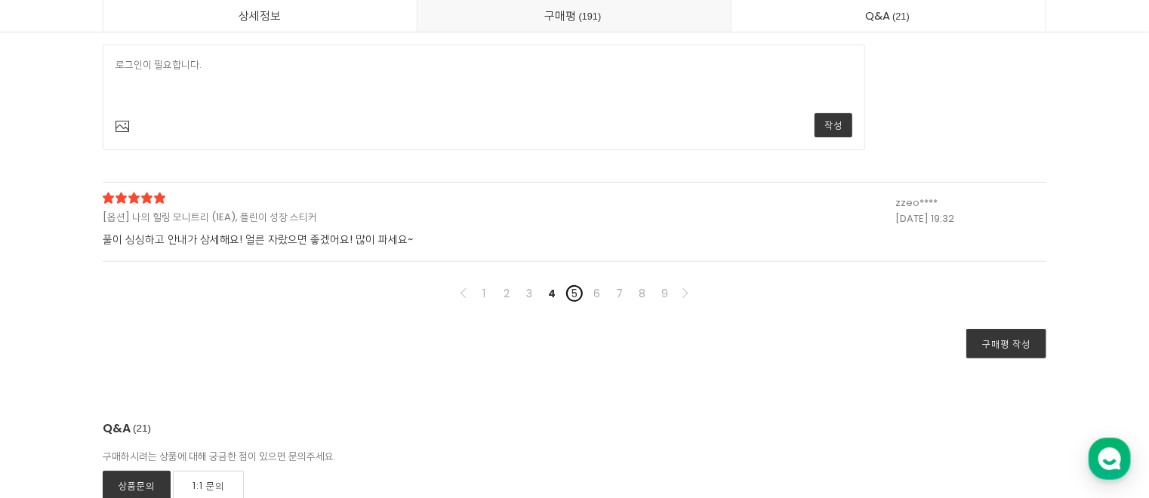
click at [573, 291] on link "5" at bounding box center [575, 294] width 18 height 18
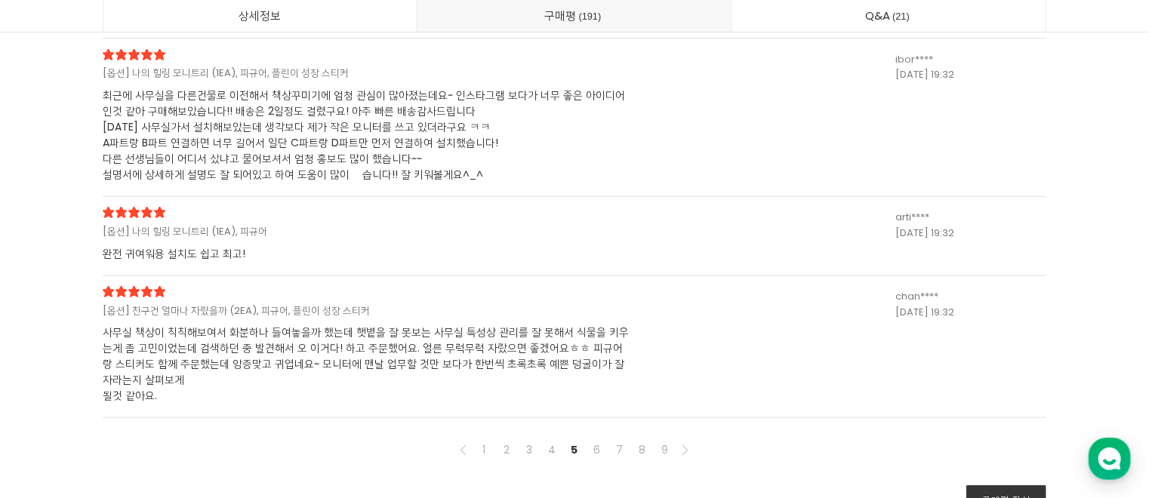
scroll to position [40557, 0]
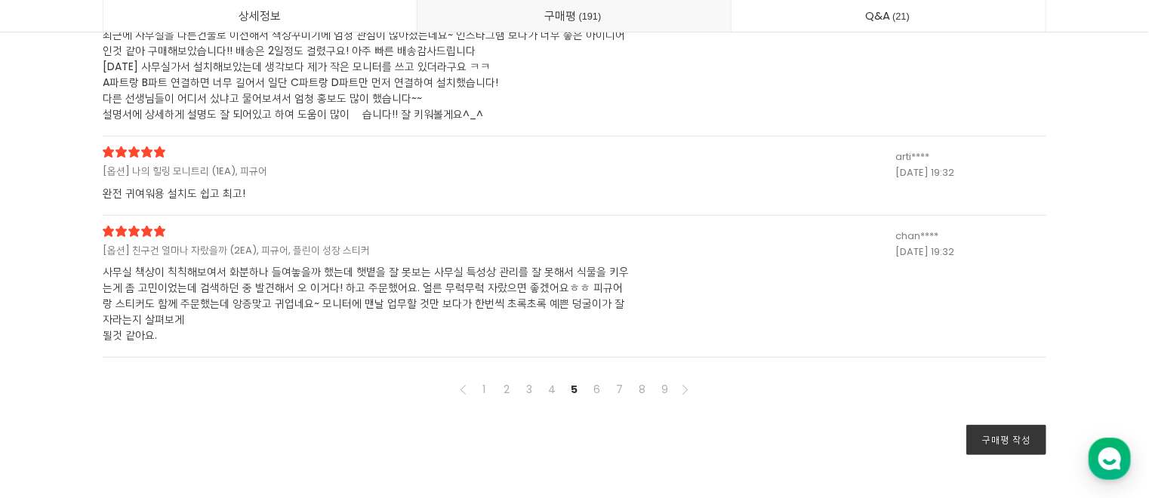
click at [532, 236] on div "[옵션] 친구건 얼마나 자랐을까 (2EA), 피규어, 플린이 성장 스티커 사무실 책상이 칙칙해보여서 화분하나 들여놓을까 했는데 햇볕을 잘 못보…" at bounding box center [499, 285] width 793 height 118
